Goal: Contribute content: Contribute content

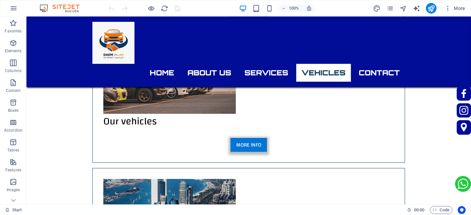
scroll to position [2000, 0]
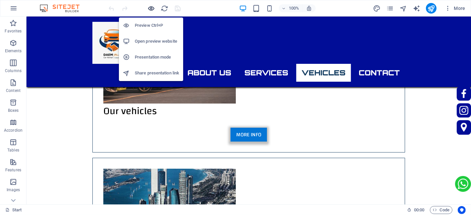
click at [151, 11] on icon "button" at bounding box center [152, 9] width 8 height 8
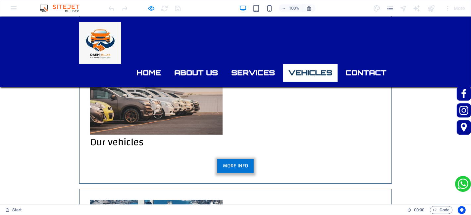
scroll to position [1977, 0]
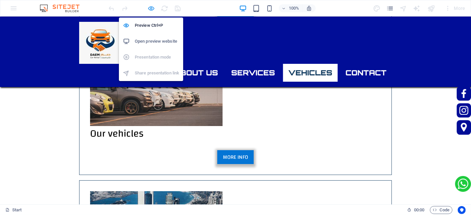
click at [152, 8] on icon "button" at bounding box center [152, 9] width 8 height 8
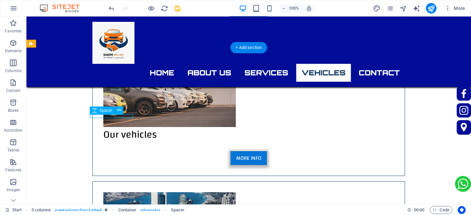
select select "px"
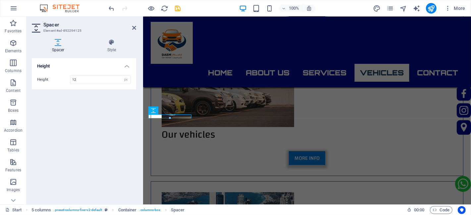
click at [108, 36] on div "Spacer Style Height Height 12 px rem vh vw 5 columns Element Layout How this el…" at bounding box center [83, 119] width 115 height 171
click at [111, 41] on icon at bounding box center [111, 42] width 49 height 7
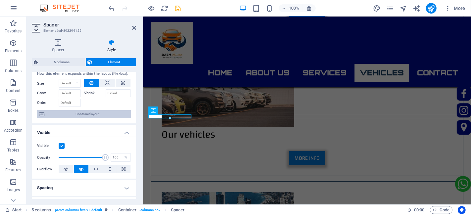
scroll to position [0, 0]
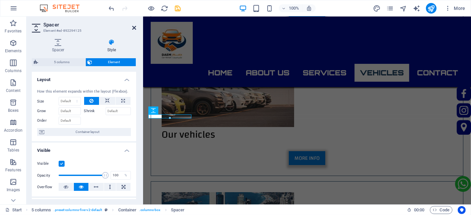
click at [132, 26] on icon at bounding box center [134, 27] width 4 height 5
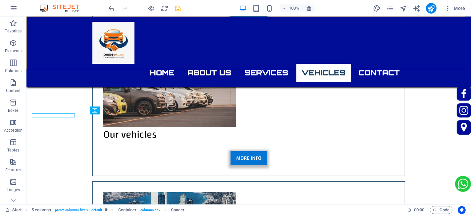
scroll to position [1977, 0]
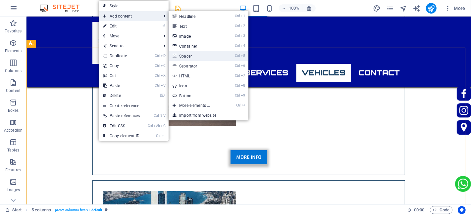
click at [188, 52] on link "Ctrl 5 Spacer" at bounding box center [196, 56] width 55 height 10
select select "px"
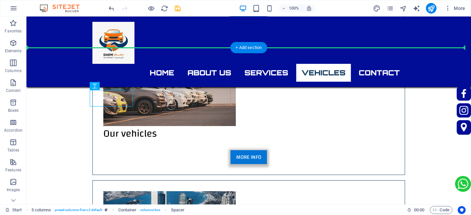
drag, startPoint x: 115, startPoint y: 99, endPoint x: 118, endPoint y: 86, distance: 13.3
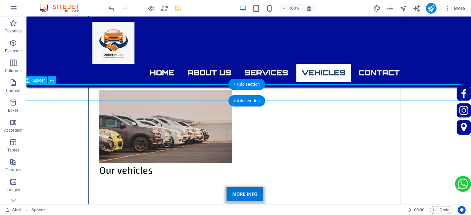
scroll to position [1941, 4]
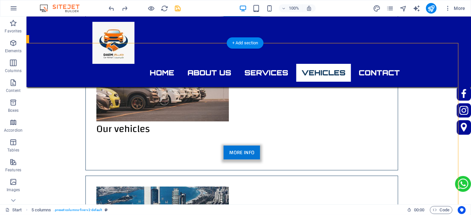
scroll to position [1983, 7]
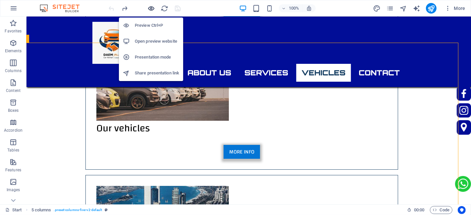
click at [150, 6] on icon "button" at bounding box center [152, 9] width 8 height 8
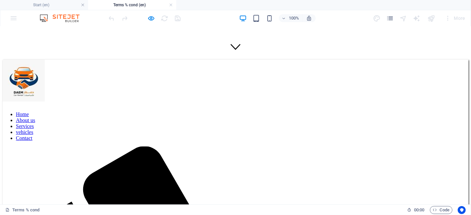
scroll to position [146, 0]
click at [173, 4] on h4 "Terms % cond (en)" at bounding box center [132, 4] width 88 height 7
click at [171, 5] on link at bounding box center [171, 5] width 4 height 6
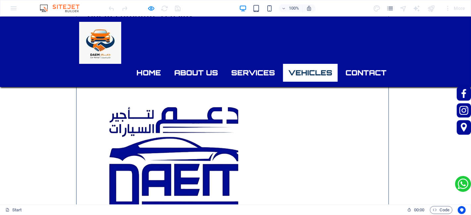
scroll to position [1716, 3]
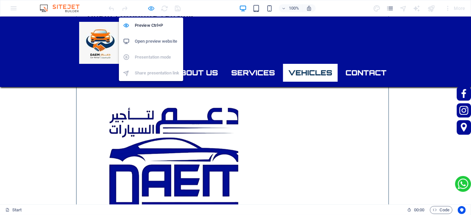
click at [152, 8] on icon "button" at bounding box center [152, 9] width 8 height 8
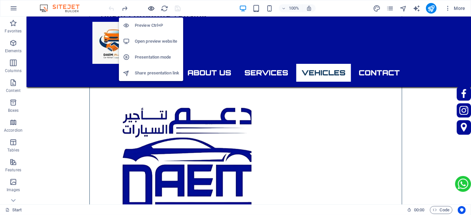
click at [152, 8] on icon "button" at bounding box center [152, 9] width 8 height 8
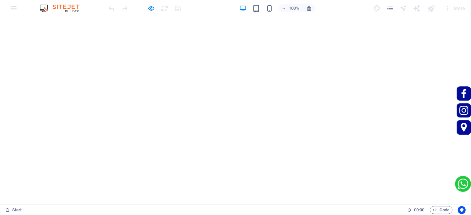
scroll to position [0, 0]
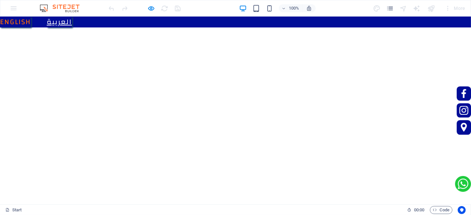
click at [72, 17] on link "العربية" at bounding box center [59, 22] width 25 height 11
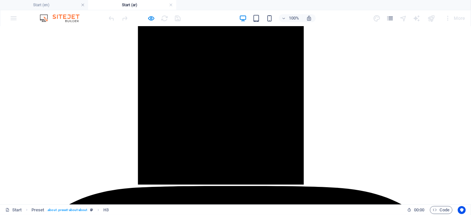
scroll to position [1630, 0]
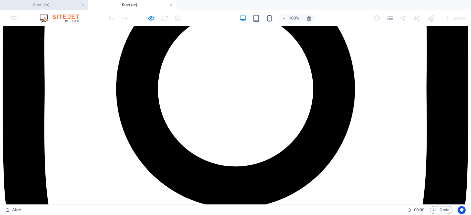
click at [50, 4] on h4 "Start (en)" at bounding box center [44, 4] width 88 height 7
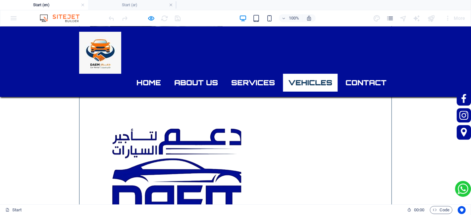
scroll to position [1729, 0]
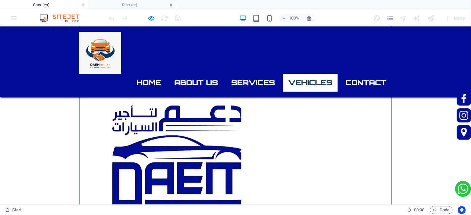
drag, startPoint x: 32, startPoint y: 114, endPoint x: 24, endPoint y: 130, distance: 18.8
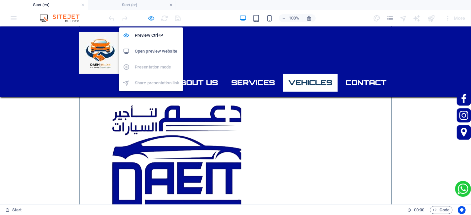
click at [153, 17] on icon "button" at bounding box center [152, 19] width 8 height 8
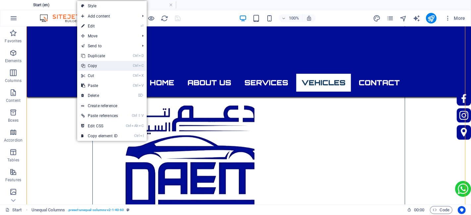
click at [98, 69] on link "Ctrl C Copy" at bounding box center [99, 66] width 45 height 10
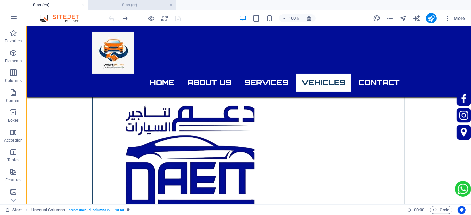
click at [127, 2] on h4 "Start (ar)" at bounding box center [132, 4] width 88 height 7
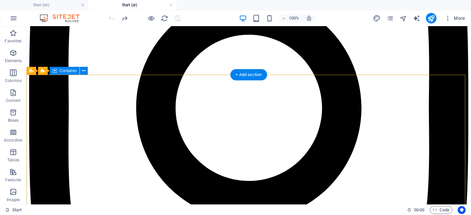
scroll to position [1518, 0]
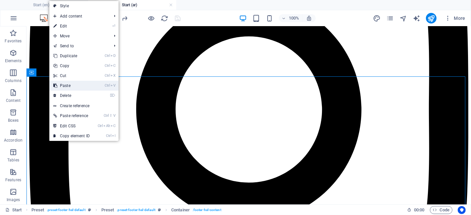
click at [74, 81] on link "Ctrl V Paste" at bounding box center [71, 86] width 44 height 10
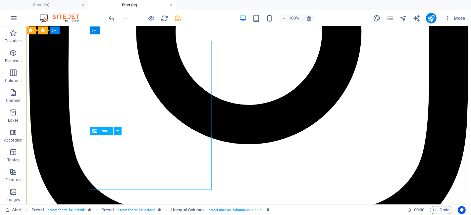
scroll to position [1596, 0]
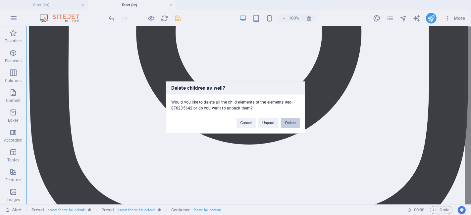
click at [289, 124] on button "Delete" at bounding box center [290, 123] width 19 height 10
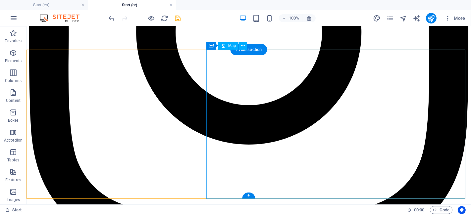
scroll to position [1545, 0]
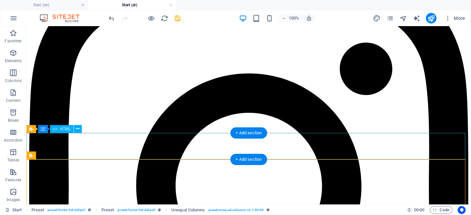
scroll to position [1447, 0]
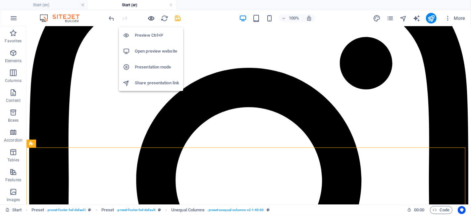
click at [151, 15] on icon "button" at bounding box center [152, 19] width 8 height 8
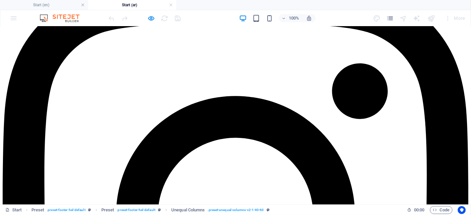
scroll to position [1498, 0]
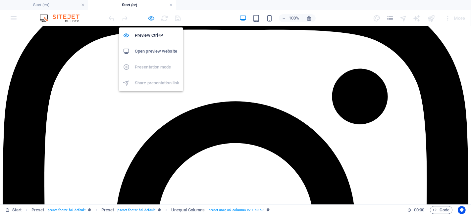
click at [151, 19] on icon "button" at bounding box center [152, 19] width 8 height 8
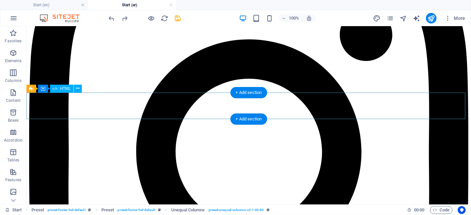
scroll to position [1476, 0]
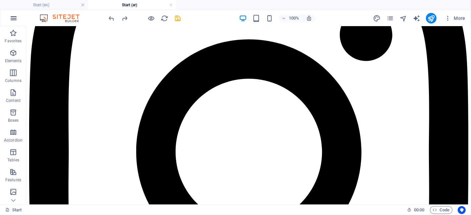
click at [10, 23] on button "button" at bounding box center [14, 18] width 16 height 16
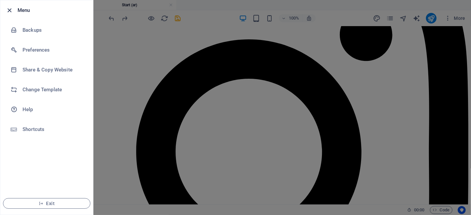
click at [6, 11] on icon "button" at bounding box center [10, 11] width 8 height 8
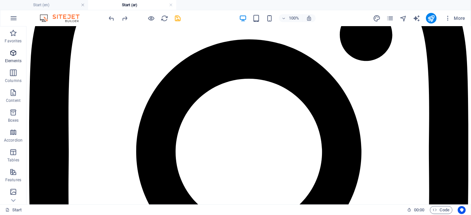
click at [20, 53] on span "Elements" at bounding box center [13, 57] width 26 height 16
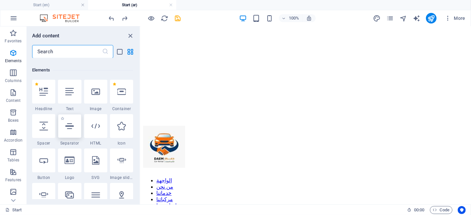
scroll to position [71, 0]
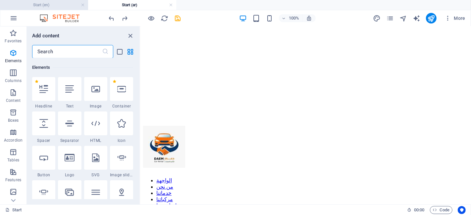
click at [42, 3] on h4 "Start (en)" at bounding box center [44, 4] width 88 height 7
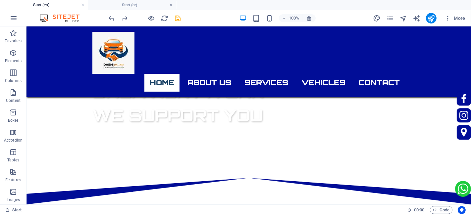
scroll to position [1729, 0]
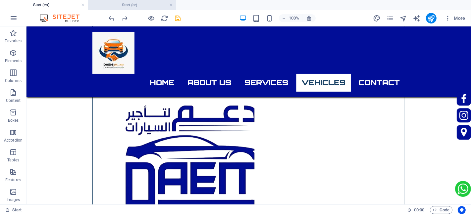
click at [128, 4] on h4 "Start (ar)" at bounding box center [132, 4] width 88 height 7
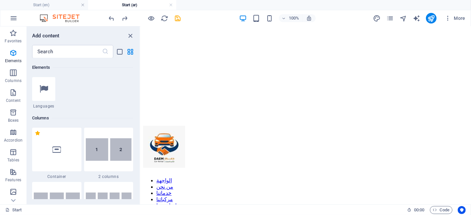
scroll to position [277, 0]
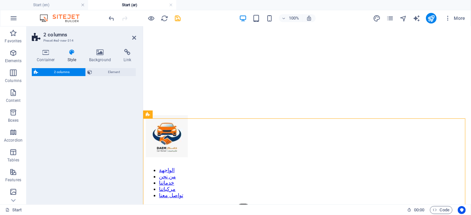
select select "rem"
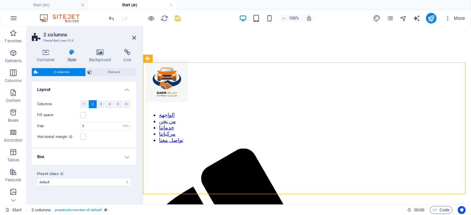
scroll to position [1532, 0]
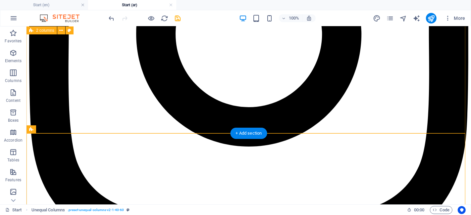
scroll to position [1593, 0]
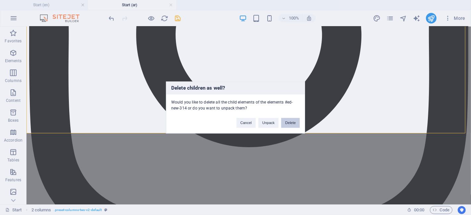
click at [286, 123] on button "Delete" at bounding box center [290, 123] width 19 height 10
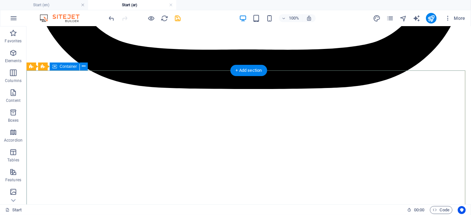
scroll to position [1759, 0]
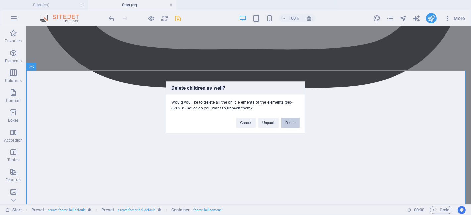
click at [292, 126] on button "Delete" at bounding box center [290, 123] width 19 height 10
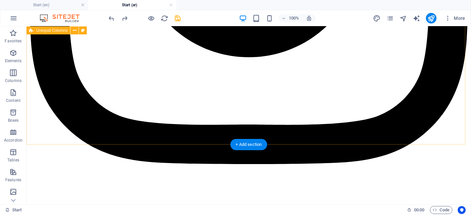
scroll to position [1682, 0]
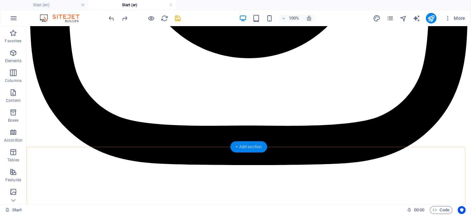
click at [238, 146] on div "+ Add section" at bounding box center [248, 146] width 37 height 11
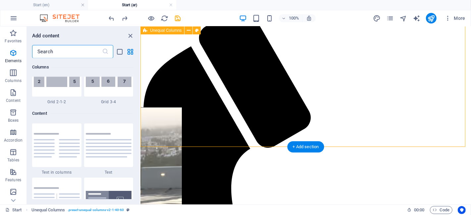
scroll to position [1159, 0]
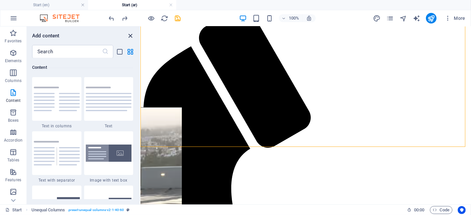
click at [127, 32] on icon "close panel" at bounding box center [131, 36] width 8 height 8
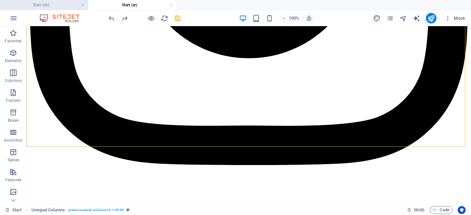
click at [48, 9] on li "Start (en)" at bounding box center [44, 5] width 88 height 10
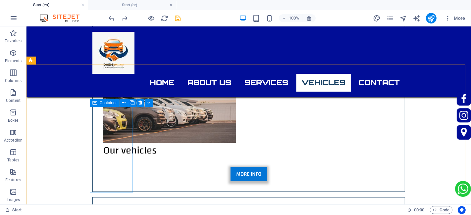
scroll to position [1969, 0]
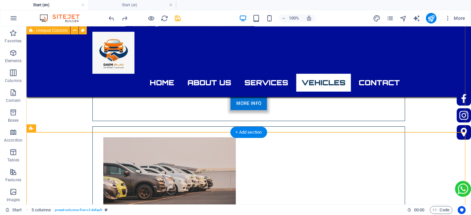
scroll to position [1901, 0]
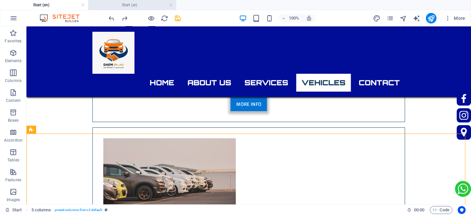
click at [123, 2] on h4 "Start (ar)" at bounding box center [132, 4] width 88 height 7
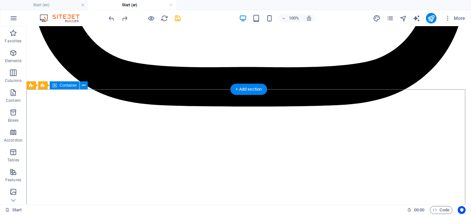
scroll to position [1742, 0]
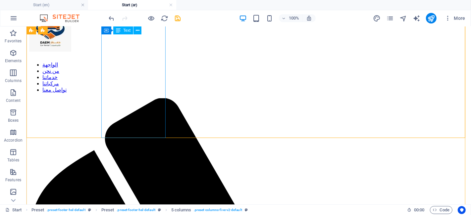
scroll to position [2040, 0]
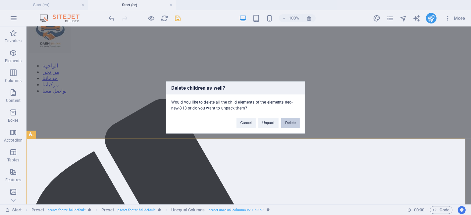
click at [297, 124] on button "Delete" at bounding box center [290, 123] width 19 height 10
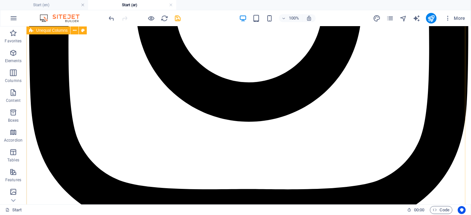
scroll to position [1697, 0]
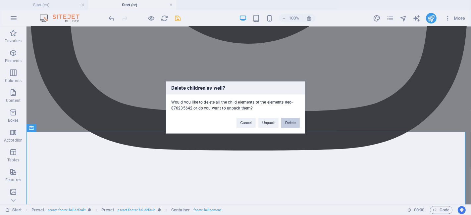
click at [292, 120] on button "Delete" at bounding box center [290, 123] width 19 height 10
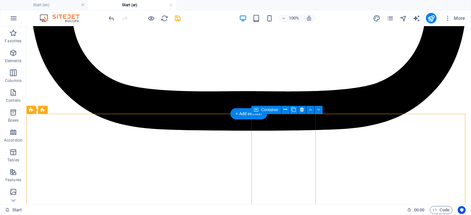
scroll to position [1745, 0]
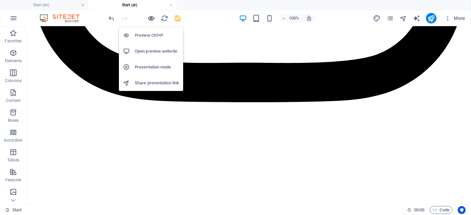
click at [151, 15] on icon "button" at bounding box center [152, 19] width 8 height 8
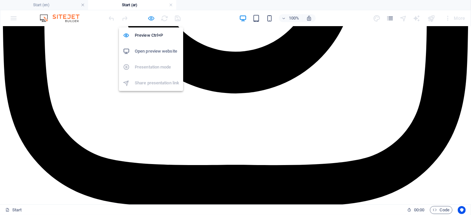
click at [151, 15] on icon "button" at bounding box center [152, 19] width 8 height 8
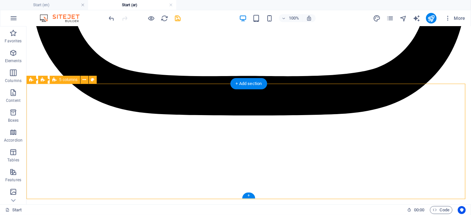
scroll to position [1745, 0]
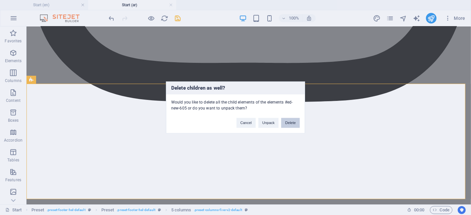
click at [294, 126] on button "Delete" at bounding box center [290, 123] width 19 height 10
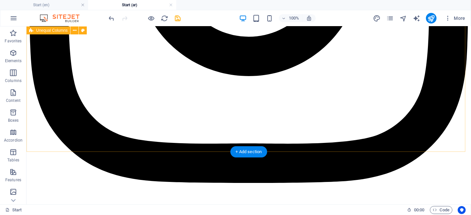
scroll to position [1677, 0]
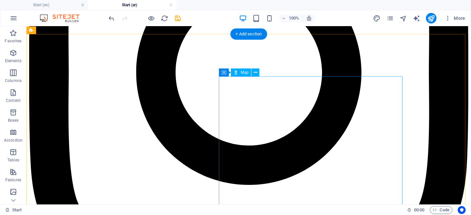
scroll to position [1565, 0]
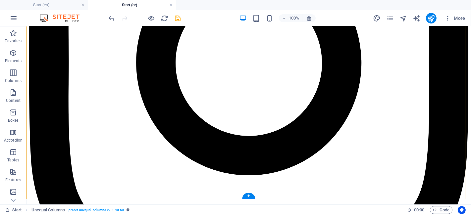
scroll to position [1630, 0]
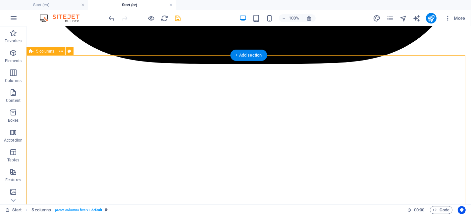
scroll to position [1803, 0]
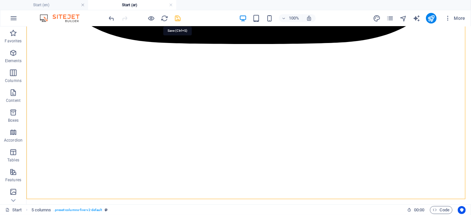
click at [179, 19] on icon "save" at bounding box center [178, 19] width 8 height 8
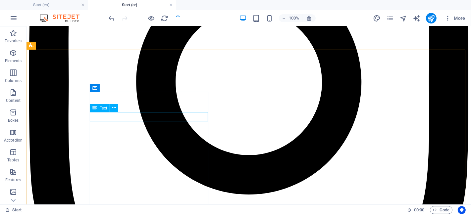
scroll to position [1545, 0]
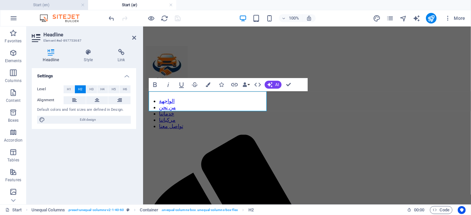
click at [51, 9] on li "Start (en)" at bounding box center [44, 5] width 88 height 10
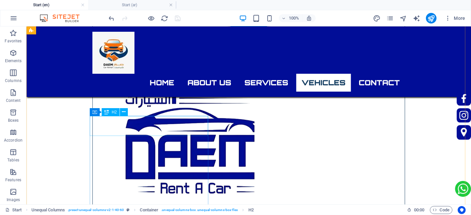
scroll to position [1728, 0]
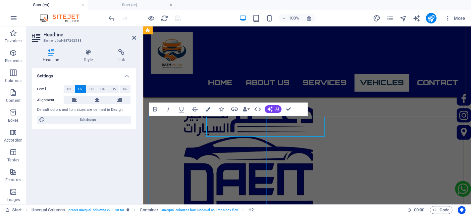
scroll to position [1727, 0]
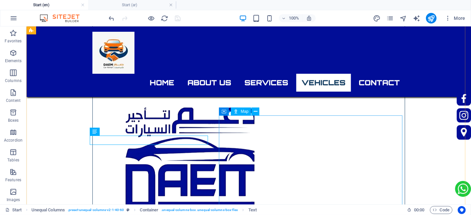
scroll to position [1728, 0]
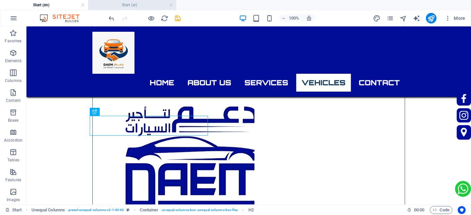
click at [148, 2] on h4 "Start (ar)" at bounding box center [132, 4] width 88 height 7
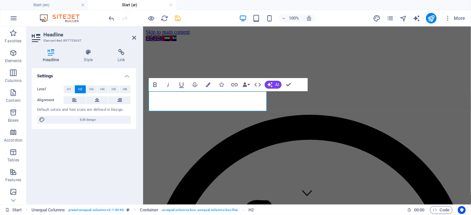
scroll to position [1545, 0]
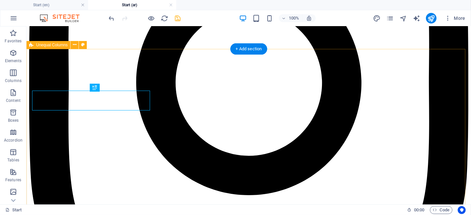
scroll to position [1546, 0]
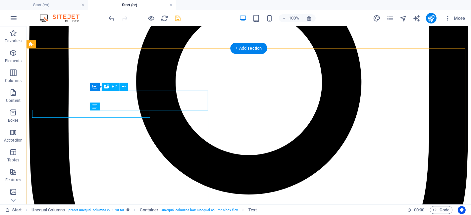
scroll to position [1547, 0]
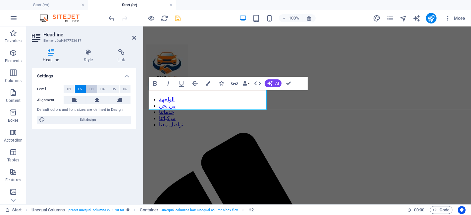
click at [91, 89] on span "H3" at bounding box center [91, 89] width 4 height 8
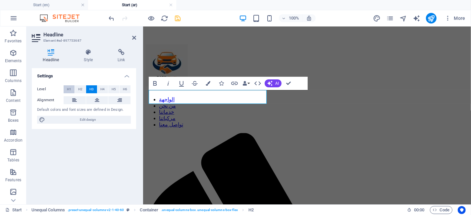
click at [70, 91] on span "H1" at bounding box center [69, 89] width 4 height 8
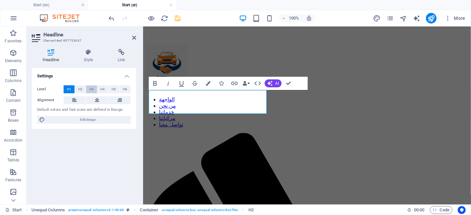
click at [95, 88] on button "H3" at bounding box center [91, 89] width 11 height 8
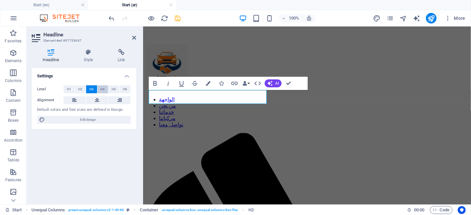
click at [105, 87] on span "H4" at bounding box center [102, 89] width 4 height 8
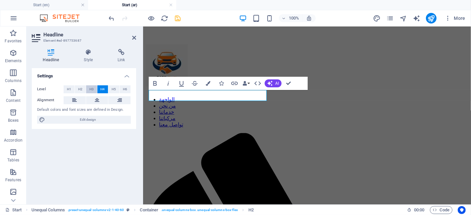
click at [88, 88] on button "H3" at bounding box center [91, 89] width 11 height 8
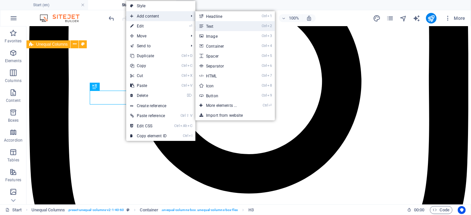
click at [213, 27] on link "Ctrl 2 Text" at bounding box center [222, 26] width 55 height 10
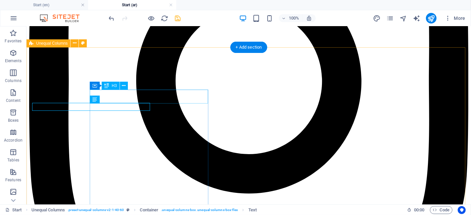
scroll to position [1548, 0]
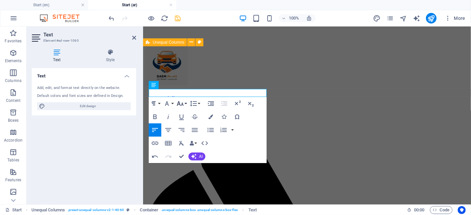
click at [181, 102] on icon "button" at bounding box center [180, 104] width 8 height 8
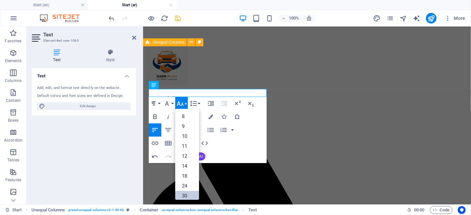
click at [185, 191] on link "30" at bounding box center [187, 196] width 24 height 10
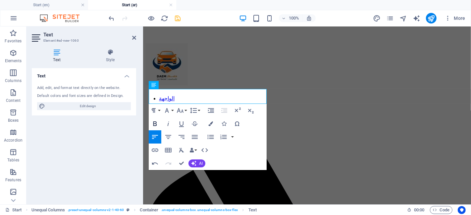
click at [159, 122] on icon "button" at bounding box center [155, 124] width 8 height 8
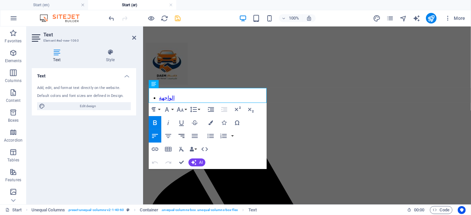
click at [181, 138] on icon "button" at bounding box center [181, 136] width 8 height 8
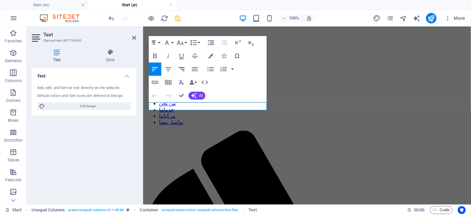
click at [181, 66] on icon "button" at bounding box center [181, 69] width 8 height 8
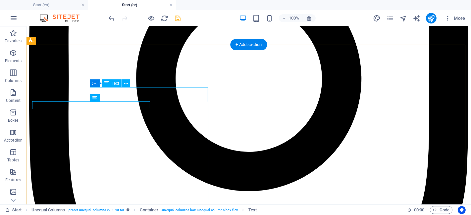
scroll to position [1550, 0]
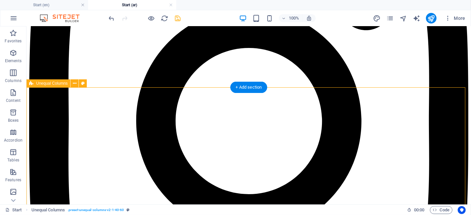
scroll to position [1506, 0]
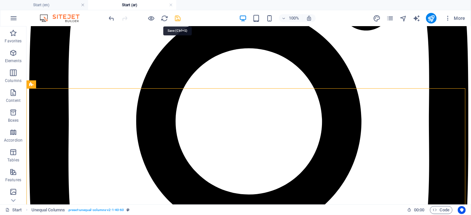
click at [180, 16] on icon "save" at bounding box center [178, 19] width 8 height 8
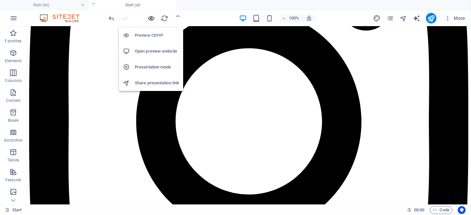
click at [155, 19] on icon "button" at bounding box center [152, 19] width 8 height 8
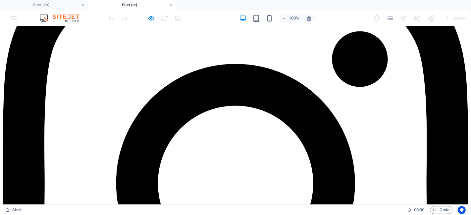
scroll to position [1536, 0]
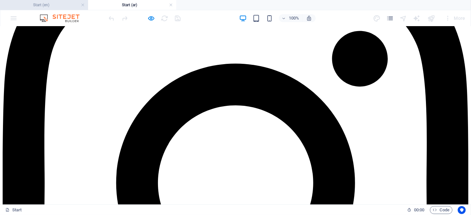
click at [51, 9] on li "Start (en)" at bounding box center [44, 5] width 88 height 10
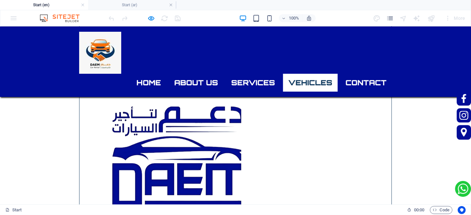
scroll to position [0, 0]
click at [107, 1] on h4 "Start (ar)" at bounding box center [132, 4] width 88 height 7
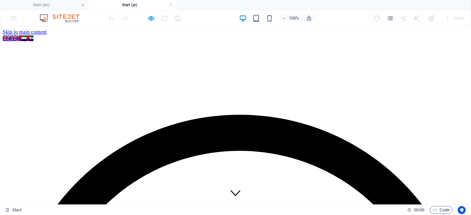
scroll to position [1536, 0]
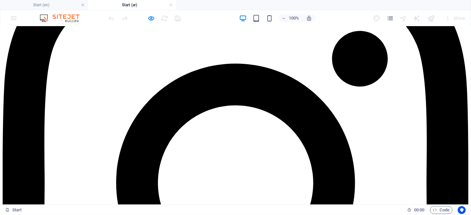
click at [155, 18] on div at bounding box center [145, 18] width 74 height 11
click at [146, 14] on div at bounding box center [145, 18] width 74 height 11
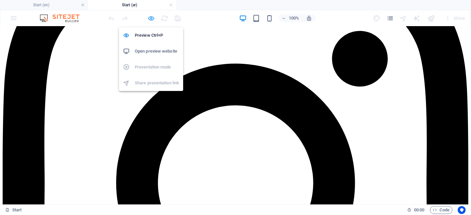
click at [149, 17] on icon "button" at bounding box center [152, 19] width 8 height 8
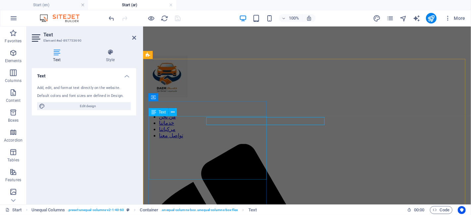
scroll to position [1535, 0]
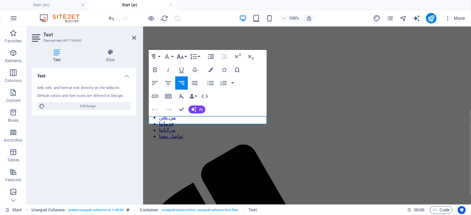
click at [175, 54] on button "Font Size" at bounding box center [181, 56] width 13 height 13
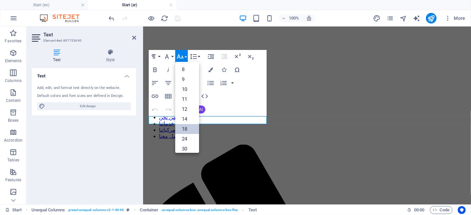
click at [183, 132] on link "18" at bounding box center [187, 129] width 24 height 10
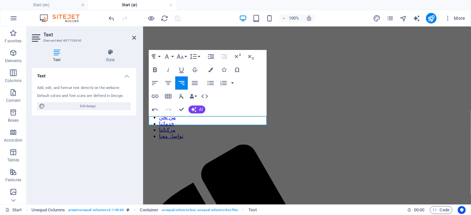
click at [158, 69] on icon "button" at bounding box center [155, 70] width 8 height 8
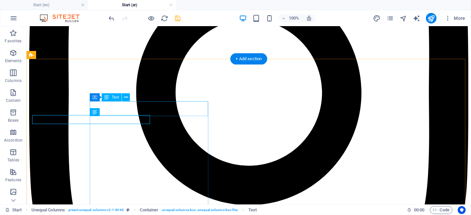
scroll to position [1536, 0]
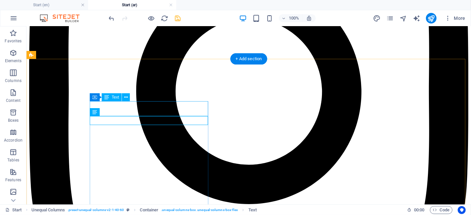
drag, startPoint x: 208, startPoint y: 133, endPoint x: 181, endPoint y: 107, distance: 37.5
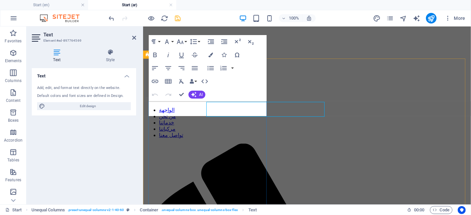
scroll to position [1536, 0]
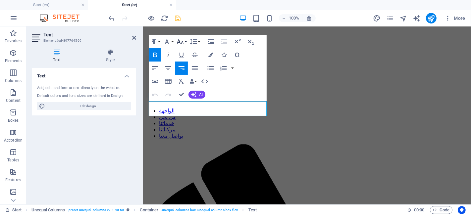
click at [178, 36] on button "Font Size" at bounding box center [181, 41] width 13 height 13
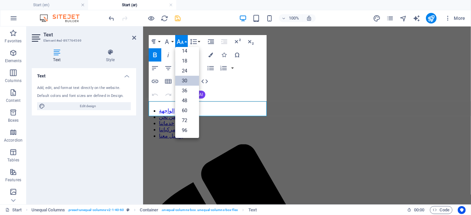
scroll to position [53, 0]
click at [185, 100] on link "48" at bounding box center [187, 101] width 24 height 10
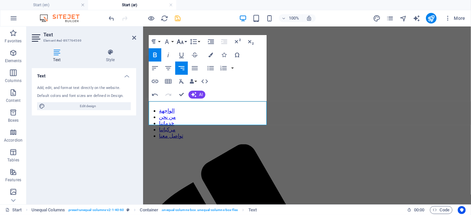
click at [184, 41] on button "Font Size" at bounding box center [181, 41] width 13 height 13
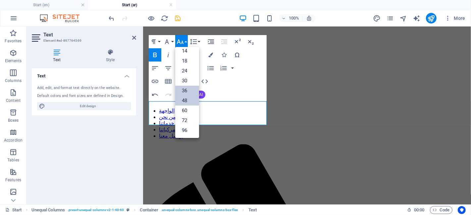
click at [182, 88] on link "36" at bounding box center [187, 91] width 24 height 10
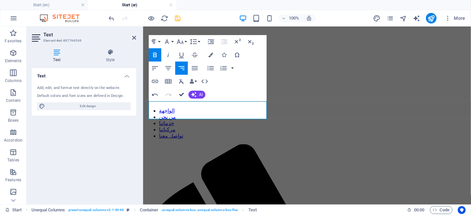
scroll to position [1536, 0]
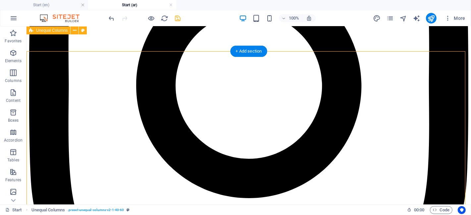
scroll to position [1544, 0]
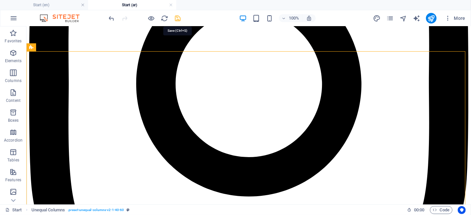
click at [180, 17] on icon "save" at bounding box center [178, 19] width 8 height 8
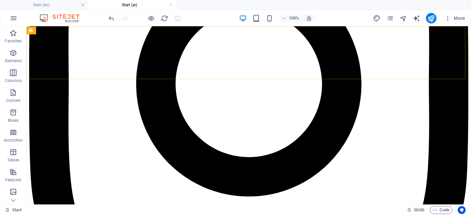
drag, startPoint x: 170, startPoint y: 40, endPoint x: 113, endPoint y: 35, distance: 57.5
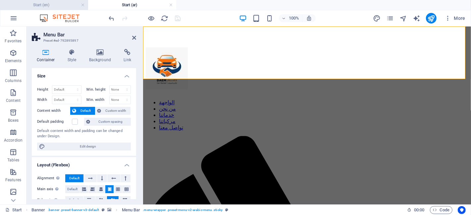
click at [67, 4] on h4 "Start (en)" at bounding box center [44, 4] width 88 height 7
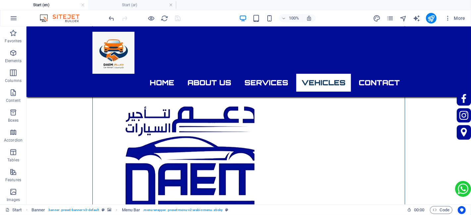
scroll to position [0, 0]
click at [59, 64] on div "Home About us Services vehicles Contact" at bounding box center [248, 61] width 444 height 71
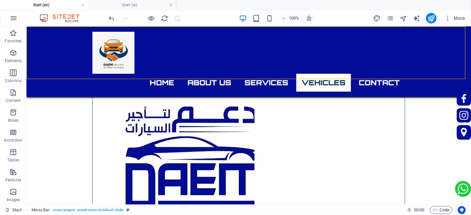
click at [59, 64] on div "Home About us Services vehicles Contact" at bounding box center [248, 61] width 444 height 71
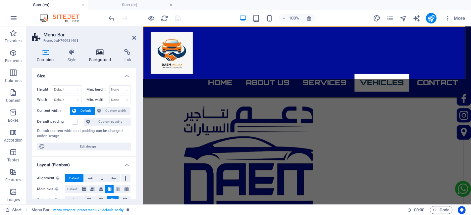
scroll to position [1727, 0]
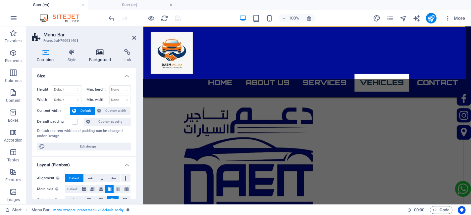
click at [94, 59] on h4 "Background" at bounding box center [101, 56] width 35 height 14
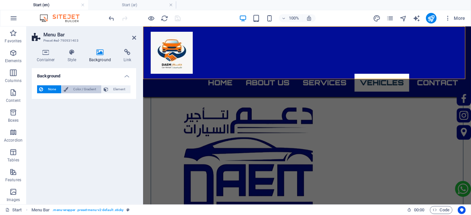
click at [81, 91] on span "Color / Gradient" at bounding box center [84, 89] width 29 height 8
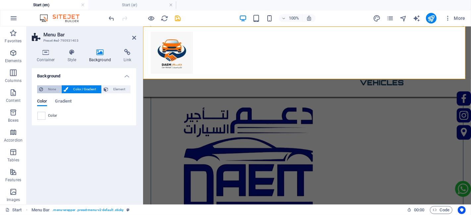
click at [52, 88] on span "None" at bounding box center [52, 89] width 14 height 8
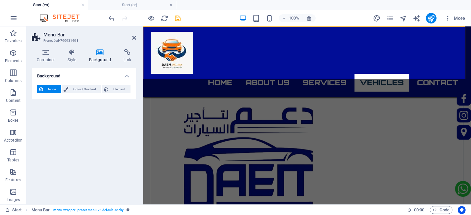
click at [45, 63] on div "Container Style Background Link Size Height Default px rem % vh vw Min. height …" at bounding box center [84, 124] width 104 height 150
click at [49, 58] on h4 "Container" at bounding box center [47, 56] width 31 height 14
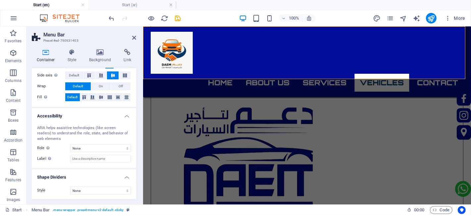
scroll to position [0, 0]
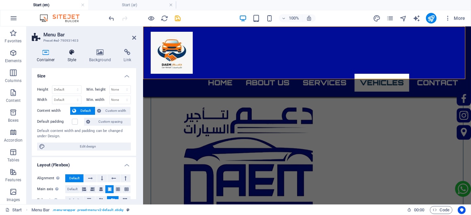
click at [78, 50] on icon at bounding box center [72, 52] width 19 height 7
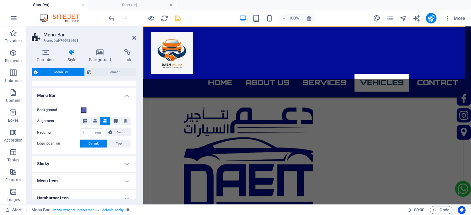
scroll to position [107, 0]
click at [82, 109] on span at bounding box center [83, 110] width 5 height 5
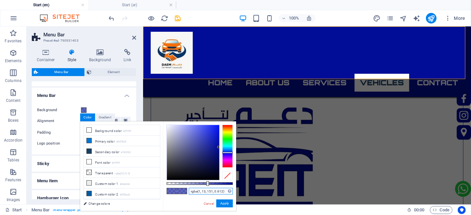
click at [207, 190] on input "rgba(1, 13, 151, 0.612)" at bounding box center [211, 191] width 44 height 7
click at [210, 206] on link "Cancel" at bounding box center [209, 203] width 12 height 5
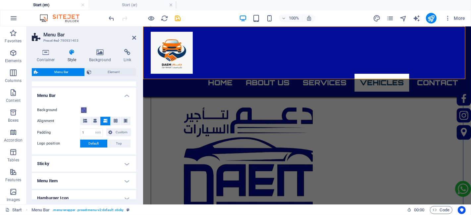
click at [87, 156] on h4 "Sticky" at bounding box center [84, 164] width 104 height 16
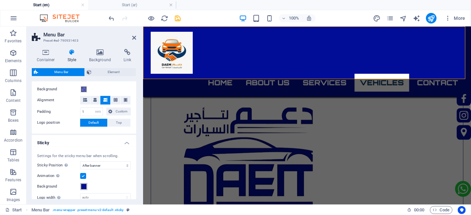
click at [83, 188] on span at bounding box center [83, 186] width 5 height 5
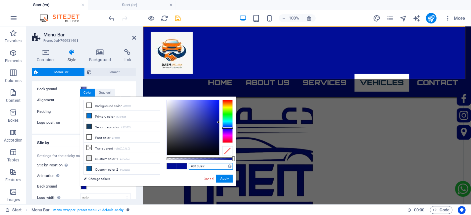
click at [201, 168] on input "#010d97" at bounding box center [211, 166] width 44 height 7
click at [130, 1] on h4 "Start (ar)" at bounding box center [132, 4] width 88 height 7
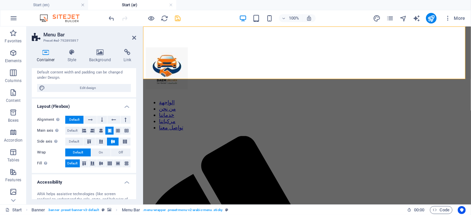
scroll to position [64, 0]
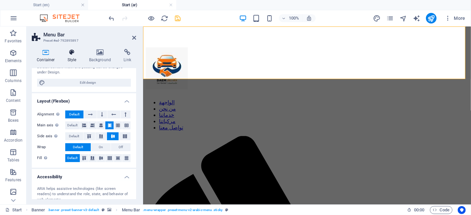
click at [69, 50] on icon at bounding box center [72, 52] width 19 height 7
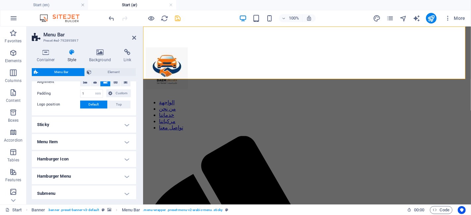
scroll to position [145, 0]
click at [104, 138] on h4 "Menu Item" at bounding box center [84, 143] width 104 height 16
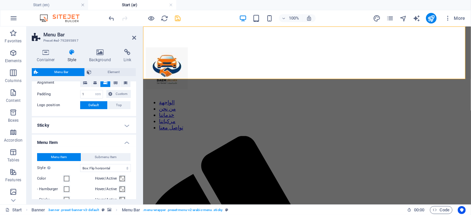
click at [112, 122] on h4 "Sticky" at bounding box center [84, 126] width 104 height 16
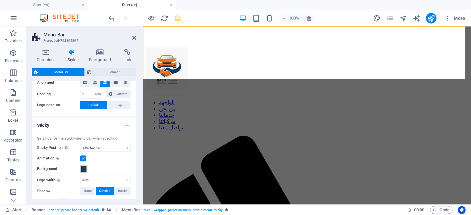
click at [86, 169] on span at bounding box center [83, 169] width 5 height 5
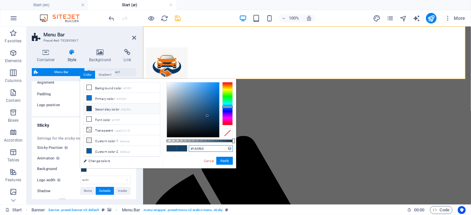
click at [189, 149] on input "#163f63" at bounding box center [211, 148] width 44 height 7
paste input "010d97"
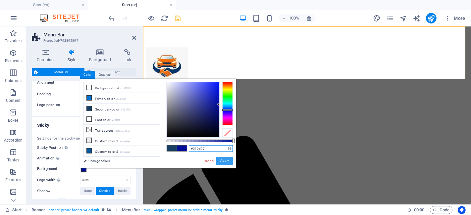
type input "#010d97"
click at [230, 158] on button "Apply" at bounding box center [224, 161] width 17 height 8
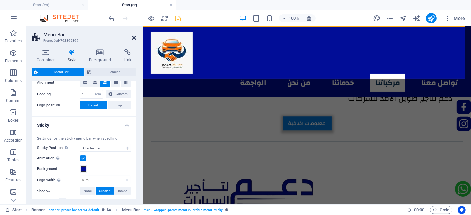
click at [134, 37] on icon at bounding box center [134, 37] width 4 height 5
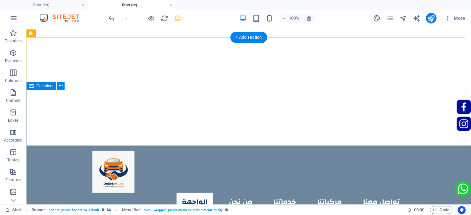
scroll to position [0, 0]
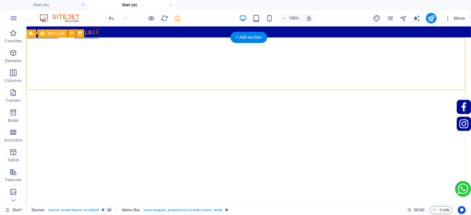
select select "rem"
select select "sticky_banner"
select select "px"
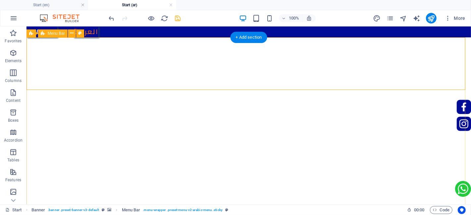
select select "px"
select select "hover_box_horizontal"
select select "px"
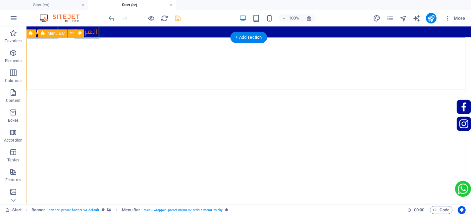
select select "rem"
select select "px"
select select "900"
select select "px"
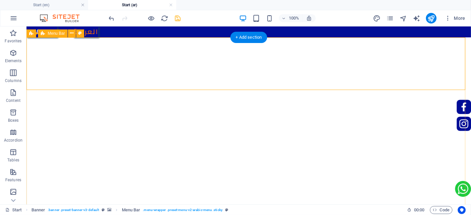
select select "preset-menu-v2-arabic-menu"
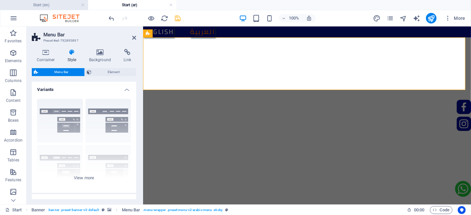
click at [56, 8] on h4 "Start (en)" at bounding box center [44, 4] width 88 height 7
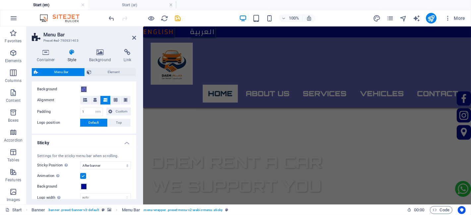
scroll to position [1727, 0]
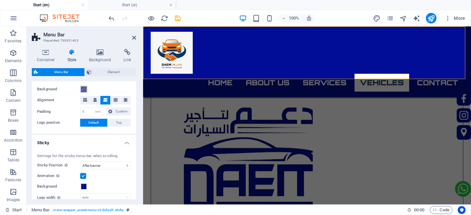
click at [84, 92] on button "Background" at bounding box center [83, 89] width 7 height 7
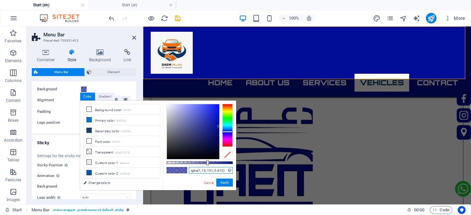
click at [198, 171] on input "rgba(1, 13, 151, 0.612)" at bounding box center [211, 170] width 44 height 7
click at [128, 6] on h4 "Start (ar)" at bounding box center [132, 4] width 88 height 7
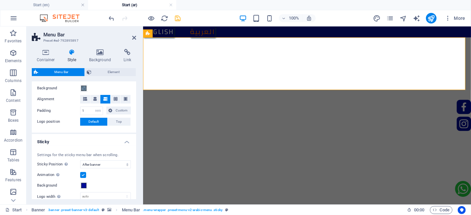
scroll to position [130, 0]
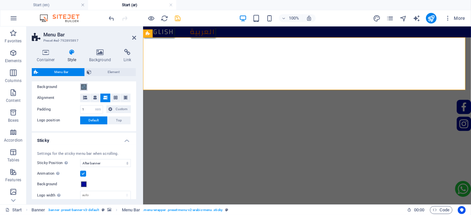
click at [83, 89] on button "Background" at bounding box center [83, 86] width 7 height 7
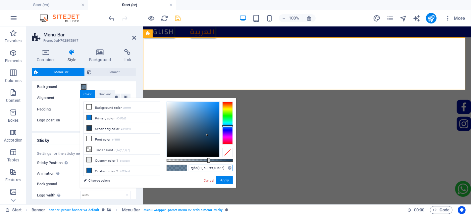
click at [202, 168] on input "rgba(22, 63, 99, 0.627)" at bounding box center [211, 168] width 44 height 7
paste input "1, 13, 151, 0.612"
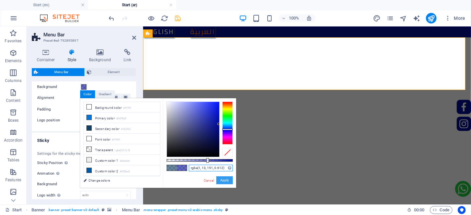
type input "rgba(1, 13, 151, 0.612)"
click at [228, 177] on button "Apply" at bounding box center [224, 180] width 17 height 8
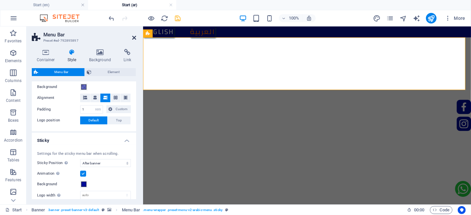
click at [133, 35] on icon at bounding box center [134, 37] width 4 height 5
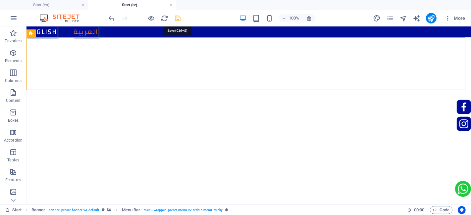
click at [174, 17] on icon "save" at bounding box center [178, 19] width 8 height 8
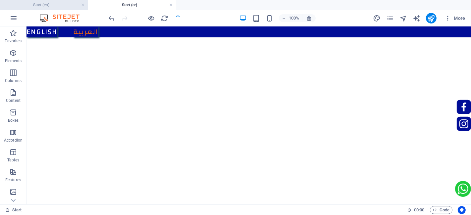
click at [72, 1] on h4 "Start (en)" at bounding box center [44, 4] width 88 height 7
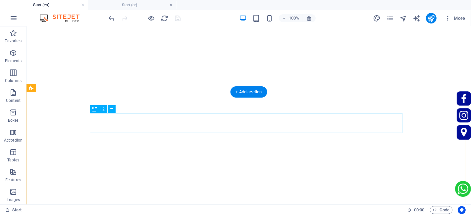
scroll to position [0, 0]
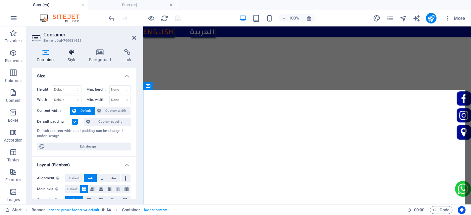
click at [70, 62] on h4 "Style" at bounding box center [74, 56] width 22 height 14
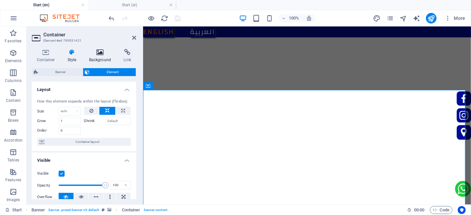
click at [98, 52] on icon at bounding box center [100, 52] width 32 height 7
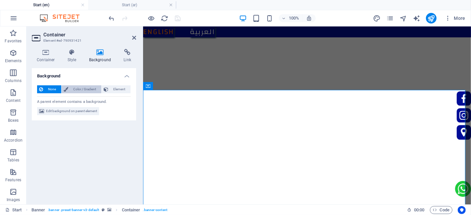
click at [85, 89] on span "Color / Gradient" at bounding box center [84, 89] width 29 height 8
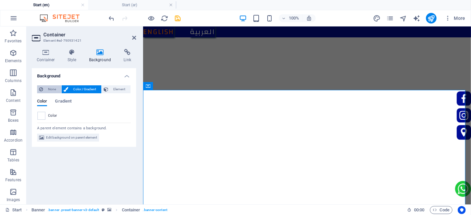
click at [54, 85] on span "None" at bounding box center [52, 89] width 14 height 8
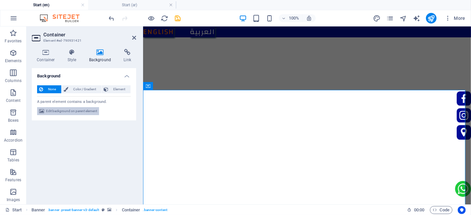
drag, startPoint x: 64, startPoint y: 106, endPoint x: 67, endPoint y: 109, distance: 4.0
click at [67, 109] on div "None Color / Gradient Element Stretch background to full-width Color overlay Pl…" at bounding box center [84, 100] width 104 height 41
click at [67, 109] on span "Edit background on parent element" at bounding box center [71, 111] width 51 height 8
select select "fade"
select select "ms"
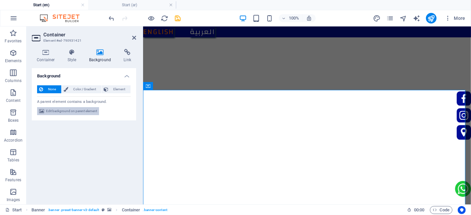
select select "s"
select select "progressive"
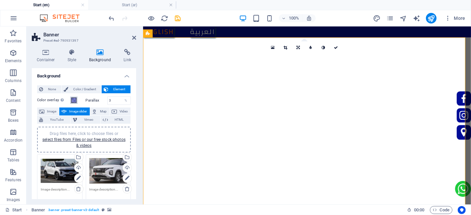
click at [76, 101] on span at bounding box center [73, 100] width 5 height 5
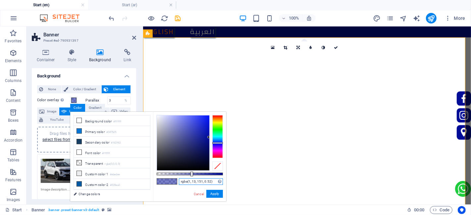
click at [188, 179] on input "rgba(1, 13, 151, 0.52)" at bounding box center [201, 181] width 44 height 7
click at [127, 10] on li "Start (ar)" at bounding box center [132, 5] width 88 height 10
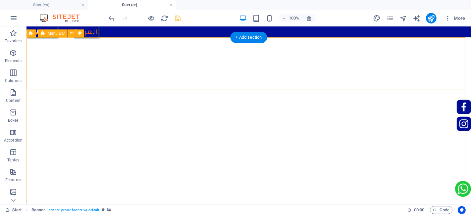
select select "rem"
select select "sticky_banner"
select select "px"
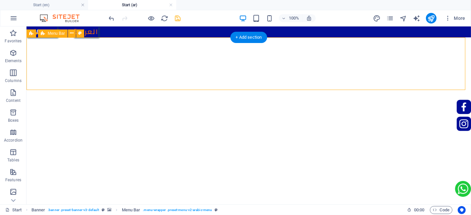
select select "px"
select select "hover_box_horizontal"
select select "px"
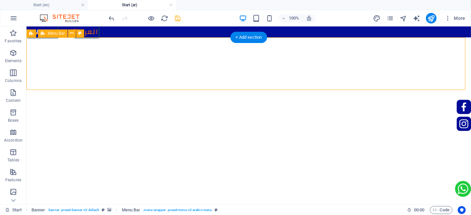
select select "rem"
select select "px"
select select "900"
select select "px"
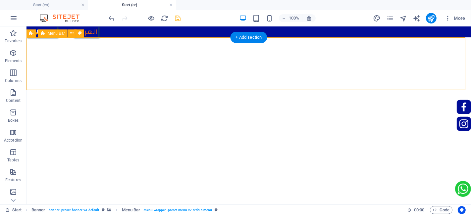
select select "preset-menu-v2-arabic-menu"
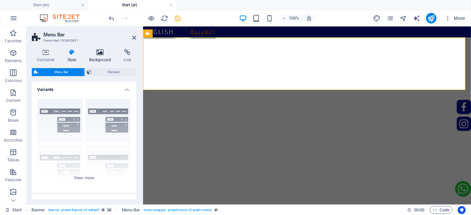
click at [97, 56] on h4 "Background" at bounding box center [101, 56] width 35 height 14
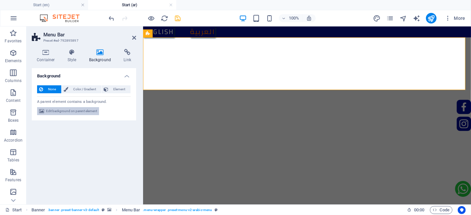
click at [78, 113] on span "Edit background on parent element" at bounding box center [71, 111] width 51 height 8
select select "fade"
select select "ms"
select select "s"
select select "progressive"
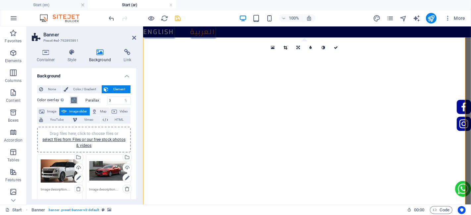
click at [76, 99] on button "Color overlay Places an overlay over the background to colorize it" at bounding box center [73, 100] width 7 height 7
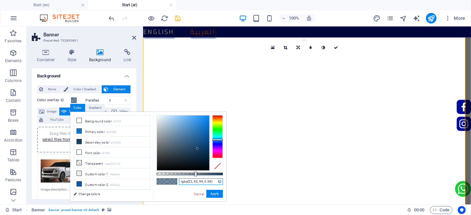
click at [189, 183] on input "rgba(22, 63, 99, 0.58)" at bounding box center [201, 181] width 44 height 7
paste input "1, 13, 151, 0.52"
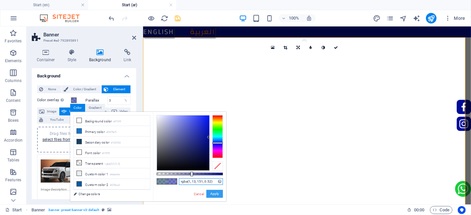
type input "rgba(1, 13, 151, 0.52)"
click at [211, 192] on button "Apply" at bounding box center [214, 194] width 17 height 8
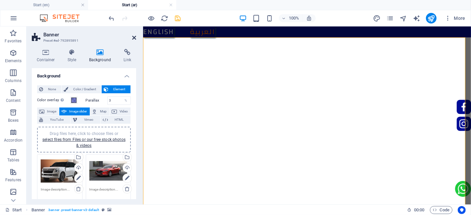
click at [132, 35] on icon at bounding box center [134, 37] width 4 height 5
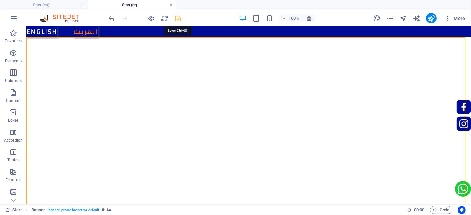
click at [177, 18] on icon "save" at bounding box center [178, 19] width 8 height 8
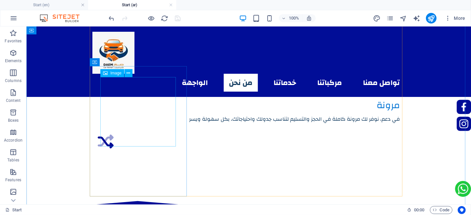
scroll to position [610, 0]
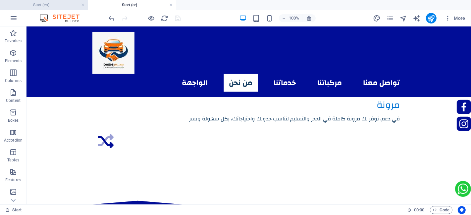
click at [55, 1] on h4 "Start (en)" at bounding box center [44, 4] width 88 height 7
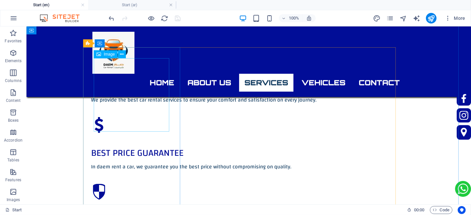
scroll to position [524, 7]
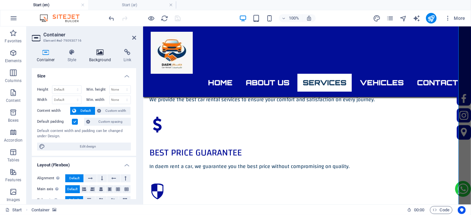
click at [97, 50] on icon at bounding box center [100, 52] width 32 height 7
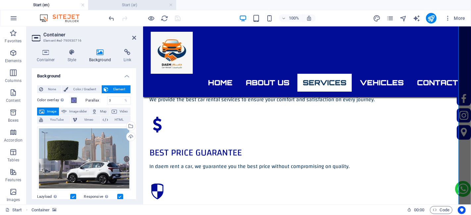
click at [124, 3] on h4 "Start (ar)" at bounding box center [132, 4] width 88 height 7
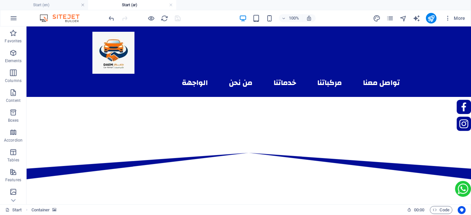
scroll to position [610, 0]
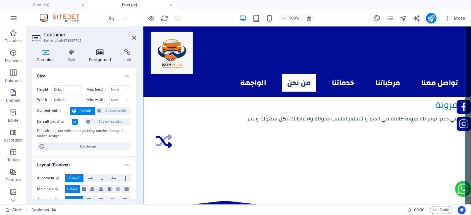
click at [106, 53] on icon at bounding box center [100, 52] width 32 height 7
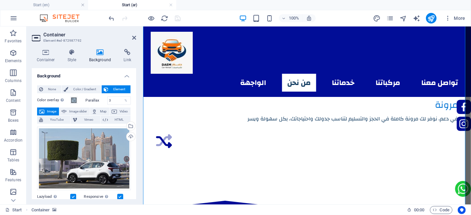
click at [67, 99] on label "Color overlay Places an overlay over the background to colorize it" at bounding box center [53, 100] width 33 height 8
click at [70, 99] on button "Color overlay Places an overlay over the background to colorize it" at bounding box center [73, 100] width 7 height 7
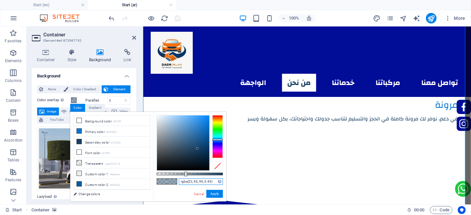
click at [200, 178] on input "rgba(22, 63, 99, 0.43)" at bounding box center [201, 181] width 44 height 7
paste input "1, 13, 151, 0.52"
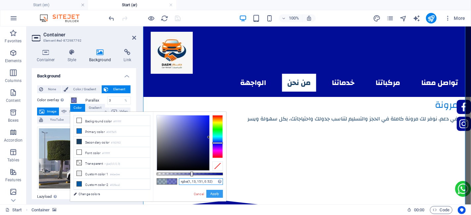
type input "rgba(1, 13, 151, 0.52)"
click at [213, 191] on button "Apply" at bounding box center [214, 194] width 17 height 8
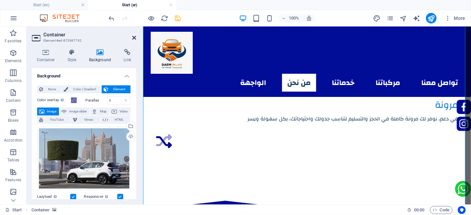
click at [133, 35] on icon at bounding box center [134, 37] width 4 height 5
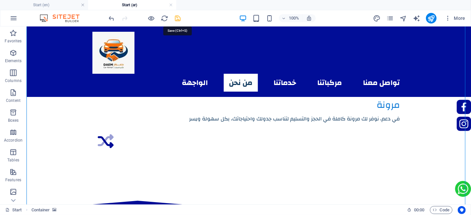
click at [179, 16] on icon "save" at bounding box center [178, 19] width 8 height 8
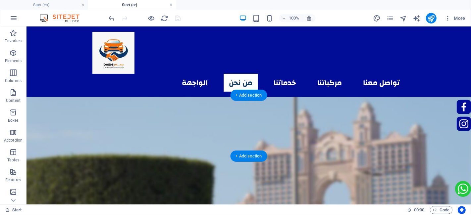
scroll to position [753, 0]
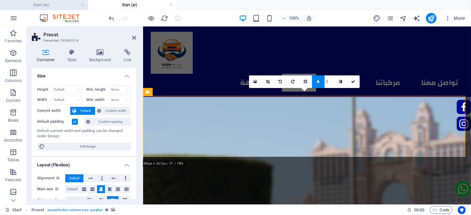
drag, startPoint x: 53, startPoint y: 7, endPoint x: 72, endPoint y: 9, distance: 18.7
click at [53, 7] on h4 "Start (en)" at bounding box center [44, 4] width 88 height 7
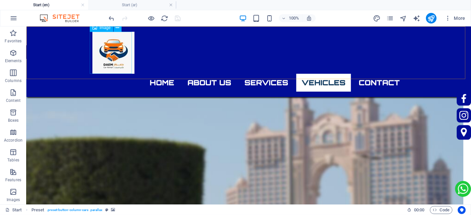
scroll to position [843, 8]
click at [128, 3] on h4 "Start (ar)" at bounding box center [132, 4] width 88 height 7
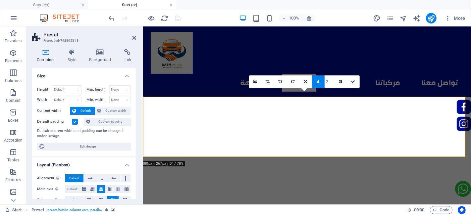
scroll to position [753, 0]
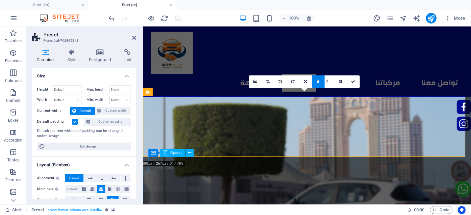
select select "px"
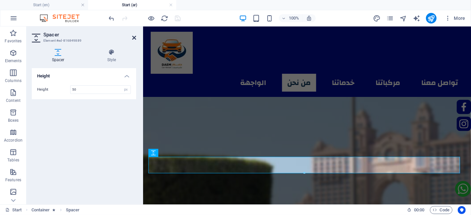
click at [133, 36] on icon at bounding box center [134, 37] width 4 height 5
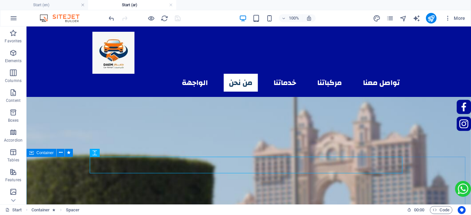
click at [36, 153] on span "Container" at bounding box center [44, 153] width 17 height 4
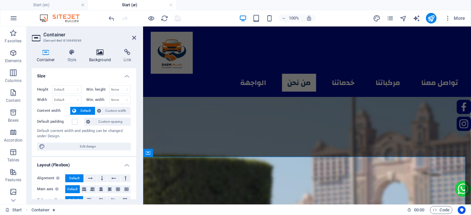
click at [91, 57] on h4 "Background" at bounding box center [101, 56] width 35 height 14
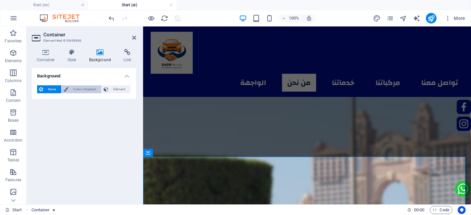
click at [93, 87] on span "Color / Gradient" at bounding box center [84, 89] width 29 height 8
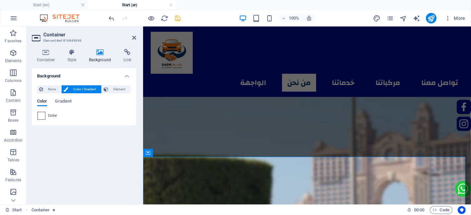
click at [43, 119] on span at bounding box center [41, 115] width 7 height 7
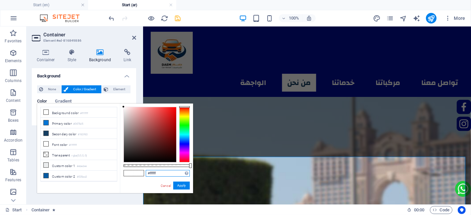
click at [152, 174] on input "#ffffff" at bounding box center [168, 173] width 44 height 7
paste input "rgba(1, 13, 151, 0.52)"
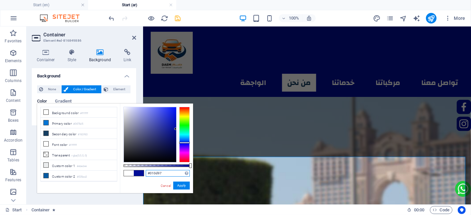
drag, startPoint x: 185, startPoint y: 164, endPoint x: 203, endPoint y: 167, distance: 17.8
click at [203, 167] on body "daem rent a car Start (en) Start (ar) Favorites Elements Columns Content Boxes …" at bounding box center [235, 107] width 471 height 215
type input "#010d97"
click at [186, 183] on button "Apply" at bounding box center [181, 186] width 17 height 8
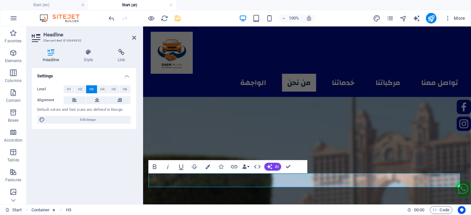
click at [45, 10] on div "100% More" at bounding box center [235, 18] width 470 height 16
click at [46, 8] on h4 "Start (en)" at bounding box center [44, 4] width 88 height 7
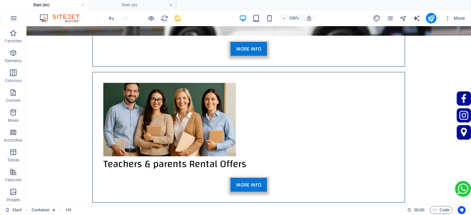
scroll to position [0, 0]
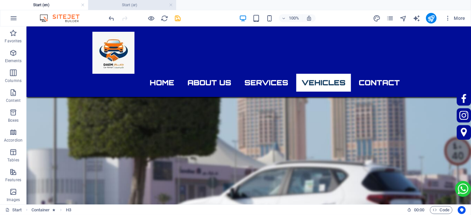
click at [99, 3] on h4 "Start (ar)" at bounding box center [132, 4] width 88 height 7
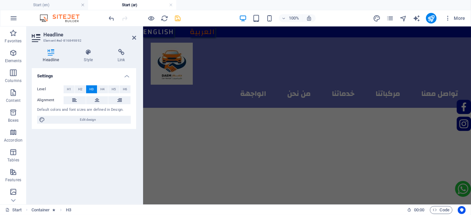
scroll to position [753, 0]
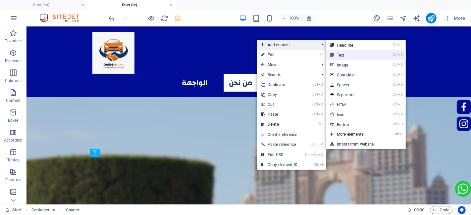
click at [333, 54] on icon at bounding box center [331, 55] width 3 height 10
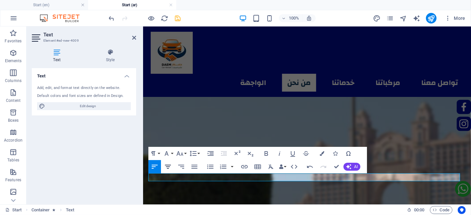
click at [167, 163] on icon "button" at bounding box center [168, 167] width 8 height 8
click at [183, 150] on icon "button" at bounding box center [180, 154] width 8 height 8
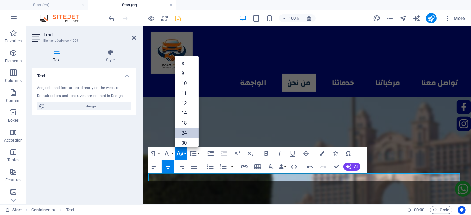
click at [191, 137] on link "24" at bounding box center [187, 133] width 24 height 10
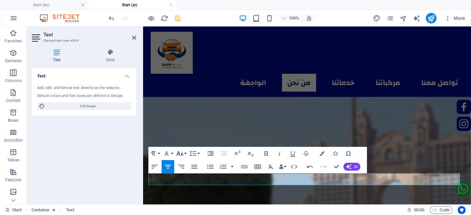
click at [183, 150] on icon "button" at bounding box center [180, 154] width 8 height 8
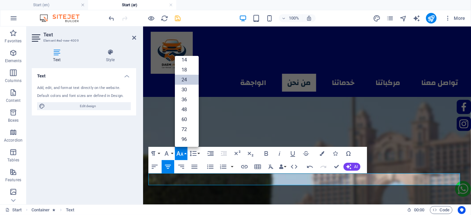
scroll to position [53, 0]
click at [179, 95] on link "36" at bounding box center [187, 100] width 24 height 10
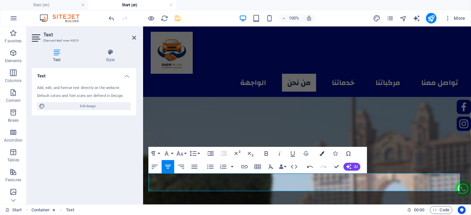
click at [323, 155] on icon "button" at bounding box center [322, 153] width 5 height 5
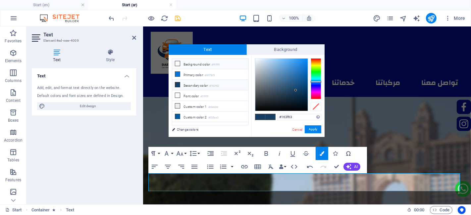
click at [211, 64] on li "Background color #ffffff" at bounding box center [210, 64] width 76 height 11
type input "#ffffff"
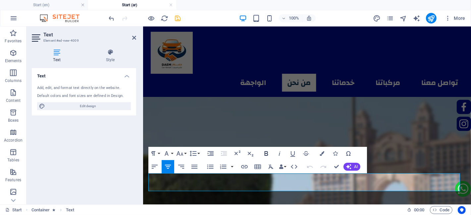
click at [265, 151] on icon "button" at bounding box center [266, 154] width 8 height 8
click at [323, 152] on icon "button" at bounding box center [322, 153] width 5 height 5
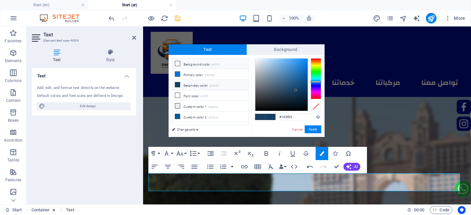
click at [196, 68] on li "Background color #ffffff" at bounding box center [210, 64] width 76 height 11
type input "#ffffff"
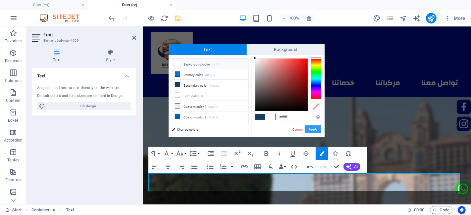
click at [306, 127] on button "Apply" at bounding box center [313, 130] width 17 height 8
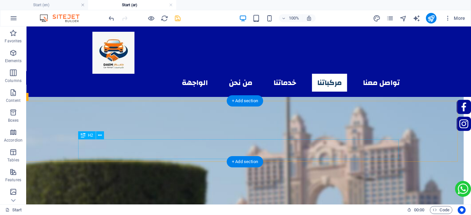
scroll to position [747, 7]
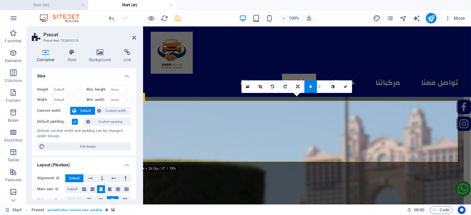
click at [62, 7] on h4 "Start (en)" at bounding box center [44, 4] width 88 height 7
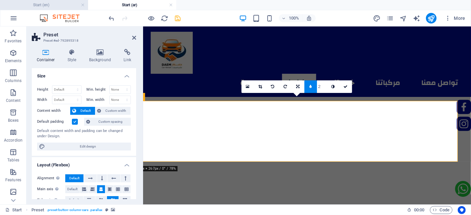
scroll to position [843, 0]
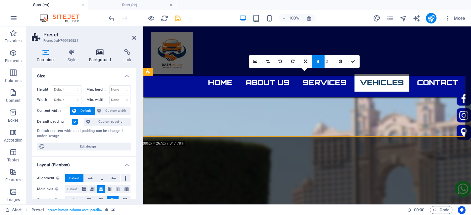
click at [98, 55] on icon at bounding box center [100, 52] width 32 height 7
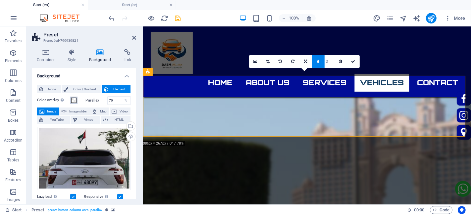
click at [73, 99] on span at bounding box center [73, 100] width 5 height 5
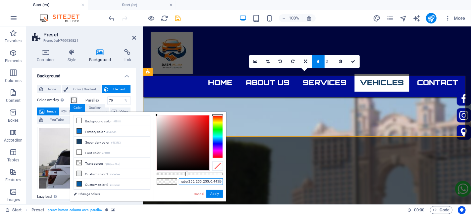
click at [185, 181] on input "rgba(255, 255, 255, 0.443)" at bounding box center [201, 181] width 44 height 7
click at [133, 8] on h4 "Start (ar)" at bounding box center [132, 4] width 88 height 7
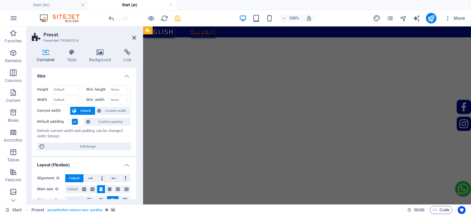
scroll to position [747, 0]
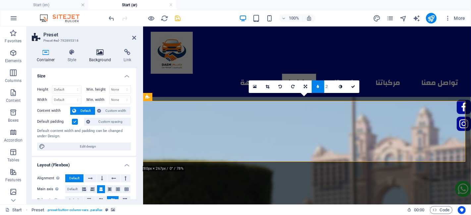
click at [92, 51] on icon at bounding box center [100, 52] width 32 height 7
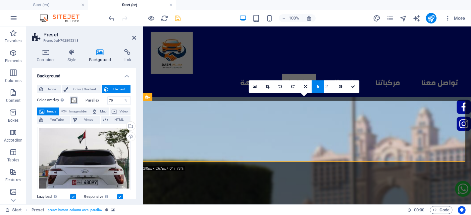
click at [77, 100] on div "Color overlay Places an overlay over the background to colorize it" at bounding box center [59, 100] width 45 height 8
click at [77, 99] on button "Color overlay Places an overlay over the background to colorize it" at bounding box center [73, 100] width 7 height 7
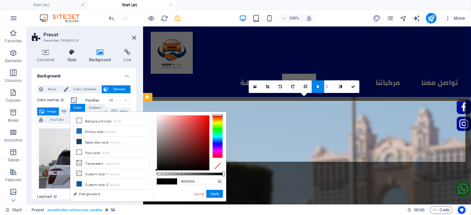
drag, startPoint x: 79, startPoint y: 46, endPoint x: 71, endPoint y: 52, distance: 9.9
click at [71, 52] on div "Container Style Background Link Size Height Default px rem % vh vw Min. height …" at bounding box center [83, 124] width 115 height 161
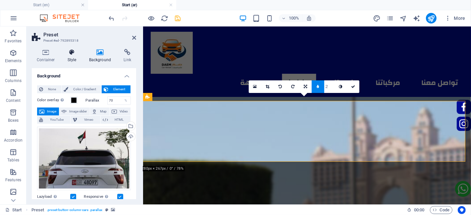
click at [71, 52] on icon at bounding box center [72, 52] width 19 height 7
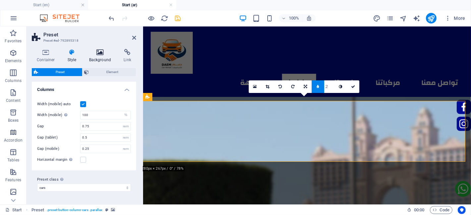
click at [99, 52] on icon at bounding box center [100, 52] width 32 height 7
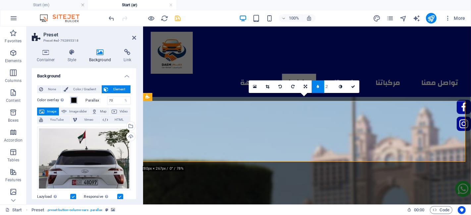
click at [76, 98] on div "Color overlay Places an overlay over the background to colorize it" at bounding box center [59, 100] width 45 height 8
click at [76, 98] on span at bounding box center [73, 100] width 5 height 5
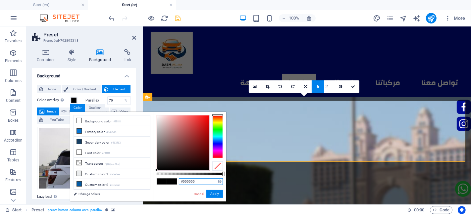
click at [188, 185] on input "#000000" at bounding box center [201, 181] width 44 height 7
paste input "rgba(255, 255, 255, 0.443)"
type input "rgba(255, 255, 255, 0.443)"
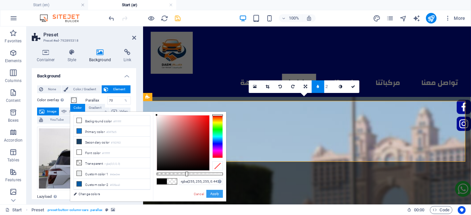
click at [221, 194] on button "Apply" at bounding box center [214, 194] width 17 height 8
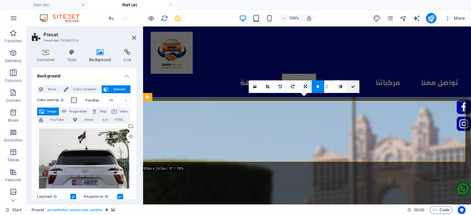
click at [356, 91] on link at bounding box center [353, 86] width 13 height 13
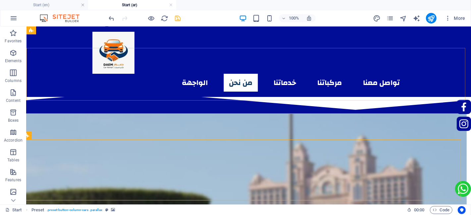
scroll to position [721, 4]
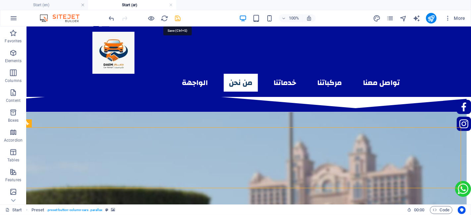
click at [179, 21] on icon "save" at bounding box center [178, 19] width 8 height 8
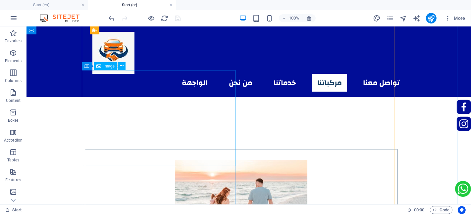
scroll to position [1198, 8]
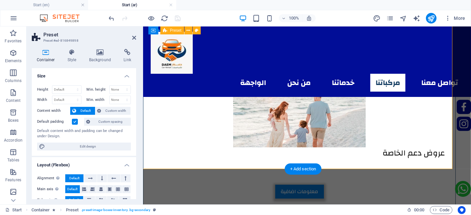
scroll to position [1197, 8]
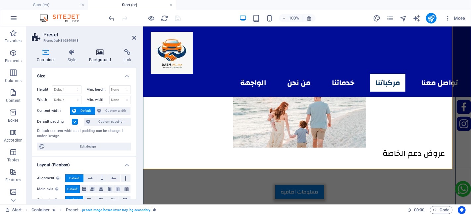
click at [103, 60] on h4 "Background" at bounding box center [101, 56] width 35 height 14
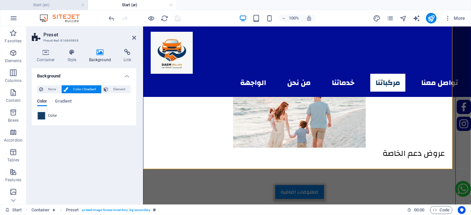
click at [62, 2] on h4 "Start (en)" at bounding box center [44, 4] width 88 height 7
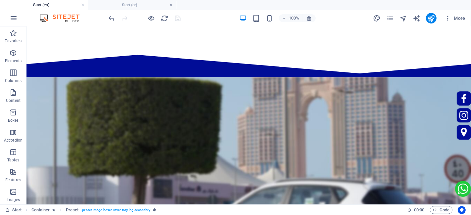
scroll to position [0, 0]
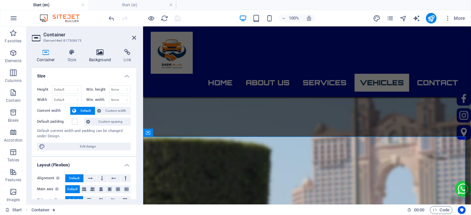
click at [93, 51] on icon at bounding box center [100, 52] width 32 height 7
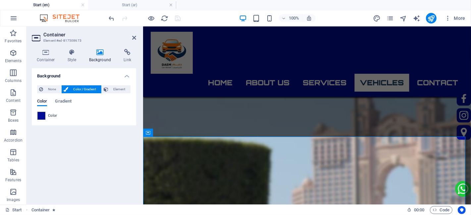
click at [43, 115] on span at bounding box center [41, 115] width 7 height 7
type input "#010d97"
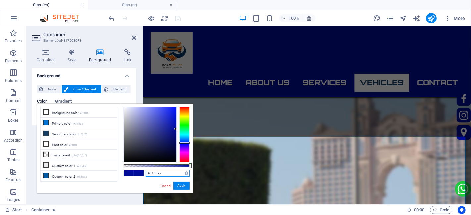
click at [162, 173] on input "#010d97" at bounding box center [168, 173] width 44 height 7
click at [122, 1] on h4 "Start (ar)" at bounding box center [132, 4] width 88 height 7
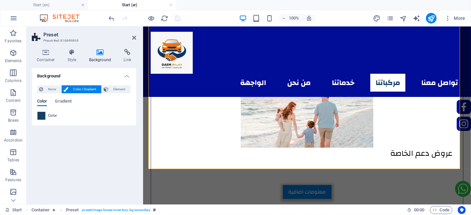
drag, startPoint x: 45, startPoint y: 111, endPoint x: 38, endPoint y: 115, distance: 8.4
click at [38, 115] on div "Color" at bounding box center [83, 116] width 93 height 8
click at [38, 115] on span at bounding box center [41, 115] width 7 height 7
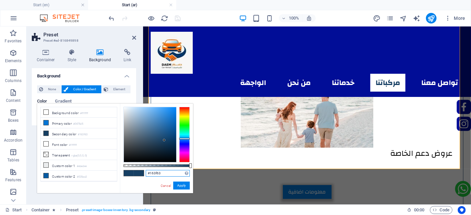
click at [163, 176] on input "#163f63" at bounding box center [168, 173] width 44 height 7
paste input "010d97"
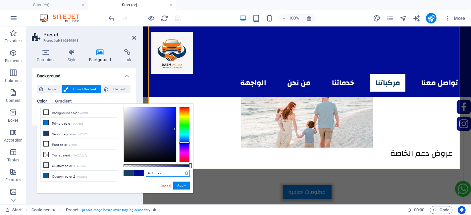
type input "#010d97"
click at [179, 186] on button "Apply" at bounding box center [181, 186] width 17 height 8
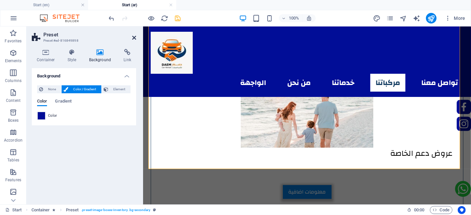
click at [133, 37] on icon at bounding box center [134, 37] width 4 height 5
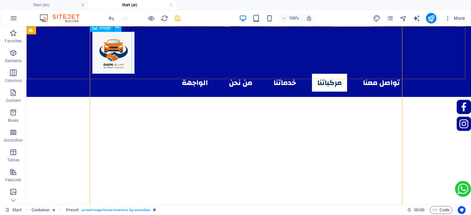
scroll to position [939, 0]
click at [176, 17] on icon "save" at bounding box center [178, 19] width 8 height 8
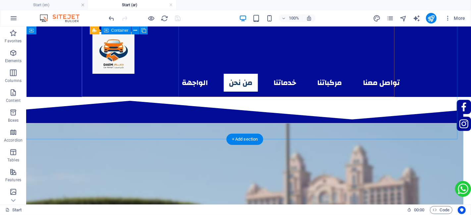
scroll to position [705, 8]
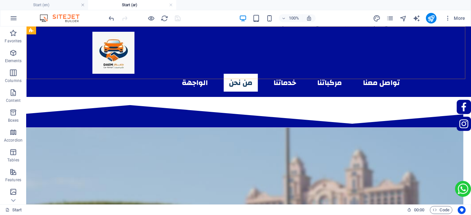
click at [63, 55] on div "الواجهة من نحن خدماتنا مركباتنا تواصل معنا" at bounding box center [248, 61] width 444 height 71
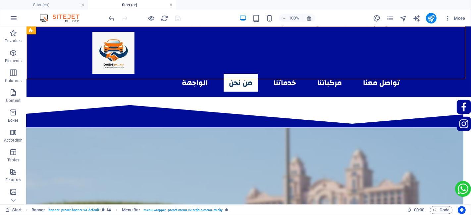
click at [63, 55] on div "الواجهة من نحن خدماتنا مركباتنا تواصل معنا" at bounding box center [248, 61] width 444 height 71
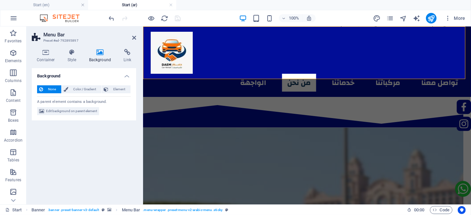
click at [63, 55] on icon at bounding box center [72, 52] width 19 height 7
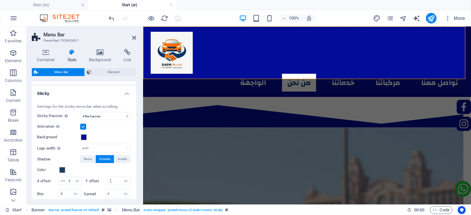
scroll to position [192, 0]
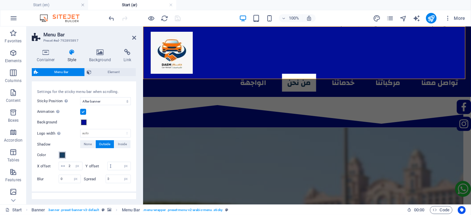
click at [64, 152] on button "Color" at bounding box center [62, 155] width 7 height 7
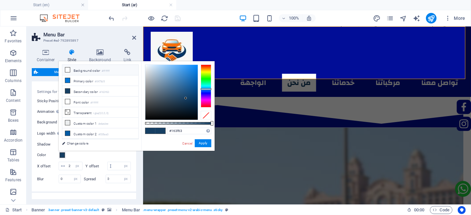
click at [98, 73] on li "Background color #ffffff" at bounding box center [100, 70] width 76 height 11
type input "#ffffff"
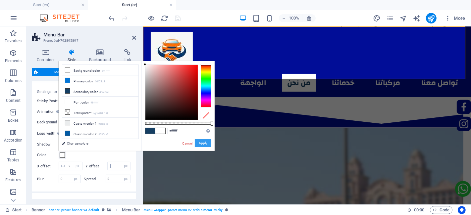
click at [201, 141] on button "Apply" at bounding box center [203, 143] width 17 height 8
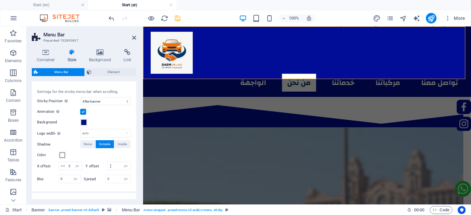
click at [137, 37] on aside "Menu Bar Preset #ed-792895897 Container Style Background Link Size Height Defau…" at bounding box center [84, 115] width 117 height 178
click at [136, 37] on icon at bounding box center [134, 37] width 4 height 5
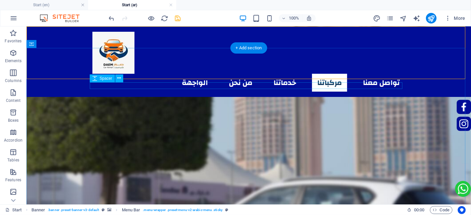
scroll to position [862, 0]
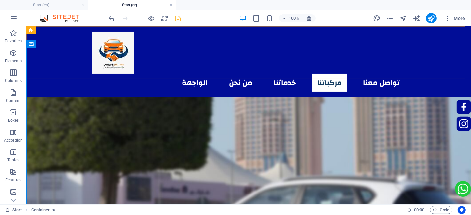
click at [68, 65] on div "الواجهة من نحن خدماتنا مركباتنا تواصل معنا" at bounding box center [248, 61] width 444 height 71
select select "rem"
select select "sticky_banner"
select select "px"
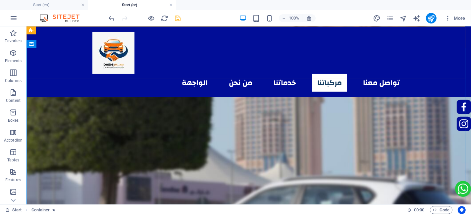
select select "px"
select select "hover_box_horizontal"
select select "px"
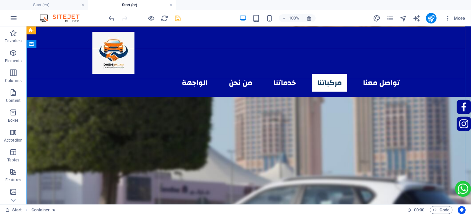
select select "rem"
select select "px"
select select "900"
select select "px"
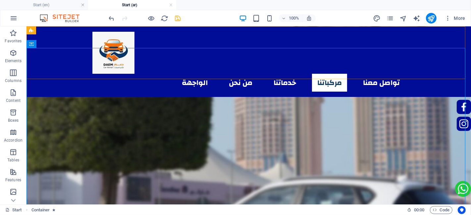
select select "preset-menu-v2-arabic-menu"
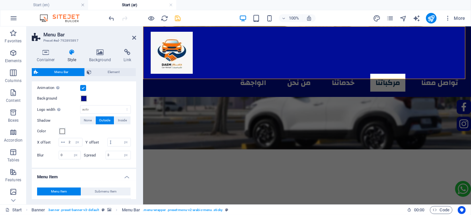
scroll to position [216, 0]
click at [118, 159] on input "0" at bounding box center [118, 155] width 25 height 8
type input "3"
click at [133, 34] on h2 "Menu Bar" at bounding box center [89, 35] width 93 height 6
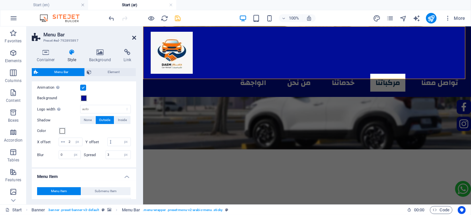
click at [133, 36] on icon at bounding box center [134, 37] width 4 height 5
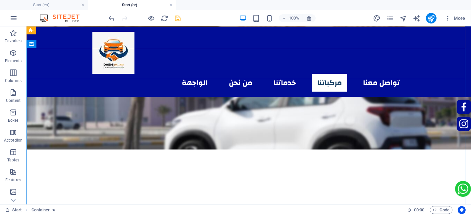
click at [63, 76] on div "الواجهة من نحن خدماتنا مركباتنا تواصل معنا" at bounding box center [248, 61] width 444 height 71
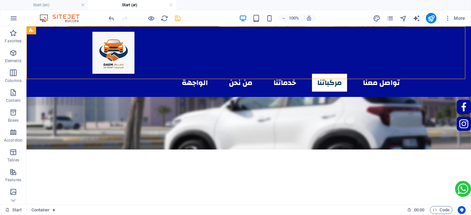
click at [63, 76] on div "الواجهة من نحن خدماتنا مركباتنا تواصل معنا" at bounding box center [248, 61] width 444 height 71
select select "rem"
select select "sticky_banner"
select select "px"
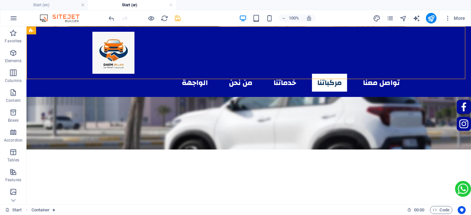
select select "px"
select select "hover_box_horizontal"
select select "px"
select select "rem"
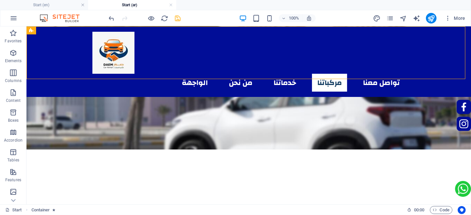
select select "rem"
select select "px"
select select "900"
select select "px"
select select "preset-menu-v2-arabic-menu"
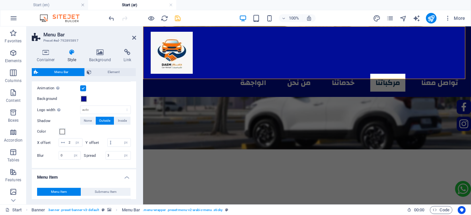
scroll to position [215, 0]
click at [114, 147] on input "number" at bounding box center [122, 143] width 17 height 8
type input "2"
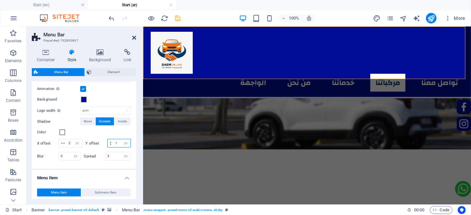
type input "1"
click at [133, 36] on icon at bounding box center [134, 37] width 4 height 5
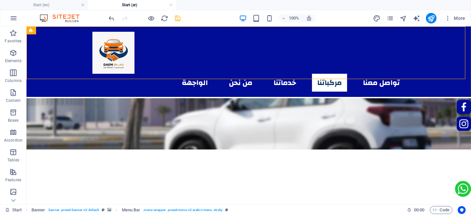
click at [72, 70] on div "الواجهة من نحن خدماتنا مركباتنا تواصل معنا" at bounding box center [248, 61] width 444 height 71
select select "rem"
select select "sticky_banner"
select select "px"
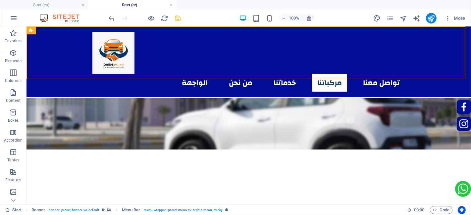
select select "px"
select select "hover_box_horizontal"
select select "px"
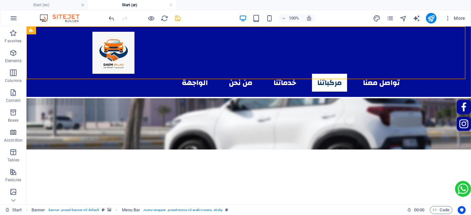
select select "rem"
select select "px"
select select "900"
select select "px"
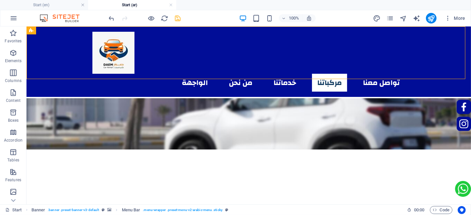
select select "preset-menu-v2-arabic-menu"
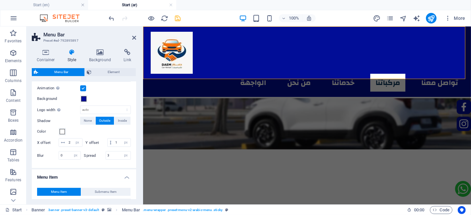
scroll to position [217, 0]
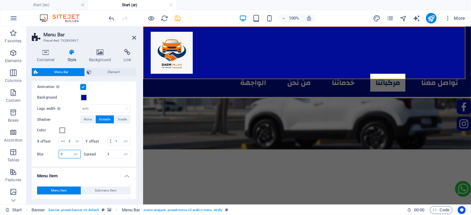
click at [64, 158] on input "0" at bounding box center [70, 154] width 22 height 8
click at [64, 158] on input "2" at bounding box center [70, 154] width 22 height 8
type input "2"
click at [136, 40] on header "Menu Bar Preset #ed-792895897" at bounding box center [84, 34] width 104 height 17
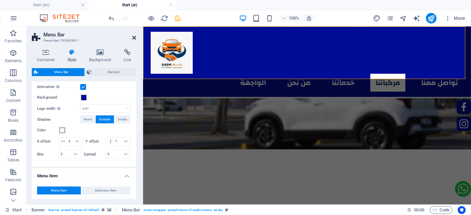
click at [135, 39] on icon at bounding box center [134, 37] width 4 height 5
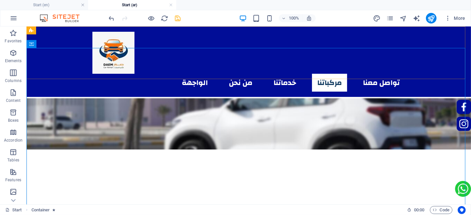
click at [69, 74] on div "الواجهة من نحن خدماتنا مركباتنا تواصل معنا" at bounding box center [248, 61] width 444 height 71
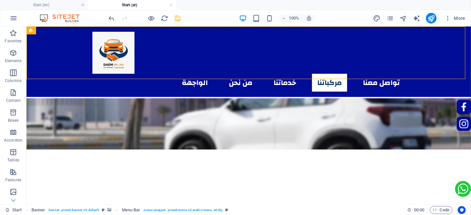
click at [69, 74] on div "الواجهة من نحن خدماتنا مركباتنا تواصل معنا" at bounding box center [248, 61] width 444 height 71
select select "rem"
select select "sticky_banner"
select select "px"
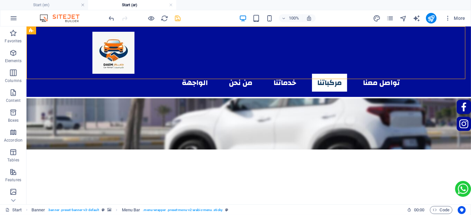
select select "px"
select select "hover_box_horizontal"
select select "px"
select select "rem"
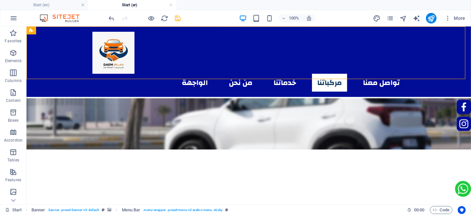
select select "rem"
select select "px"
select select "900"
select select "px"
select select "preset-menu-v2-arabic-menu"
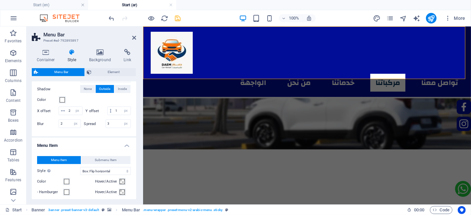
scroll to position [244, 0]
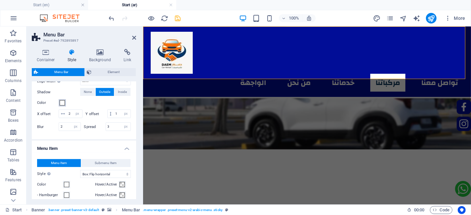
click at [63, 103] on span at bounding box center [62, 102] width 5 height 5
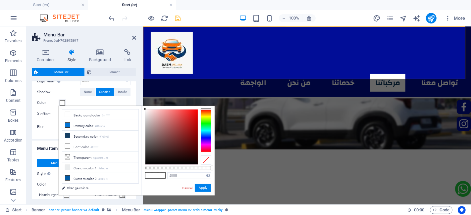
type input "rgba(255, 255, 255, 0.477)"
click at [176, 169] on div at bounding box center [178, 168] width 66 height 3
click at [200, 190] on button "Apply" at bounding box center [203, 188] width 17 height 8
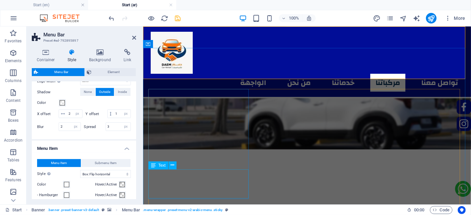
drag, startPoint x: 343, startPoint y: 216, endPoint x: 200, endPoint y: 189, distance: 145.5
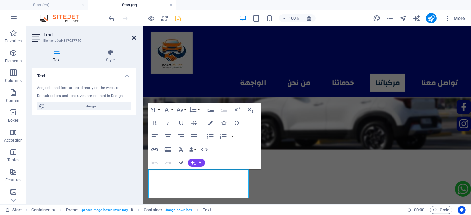
click at [136, 37] on icon at bounding box center [134, 37] width 4 height 5
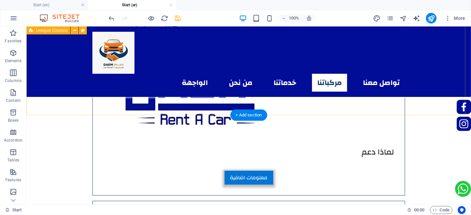
scroll to position [1723, 0]
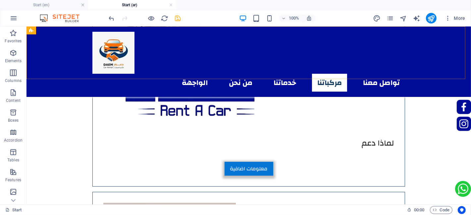
click at [70, 74] on div "الواجهة من نحن خدماتنا مركباتنا تواصل معنا" at bounding box center [248, 61] width 444 height 71
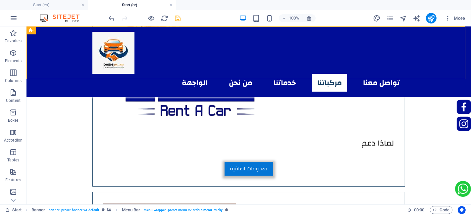
click at [70, 74] on div "الواجهة من نحن خدماتنا مركباتنا تواصل معنا" at bounding box center [248, 61] width 444 height 71
select select "rem"
select select "sticky_banner"
select select "px"
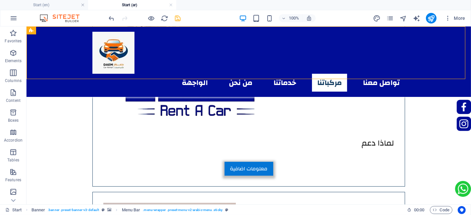
select select "px"
select select "hover_box_horizontal"
select select "px"
select select "rem"
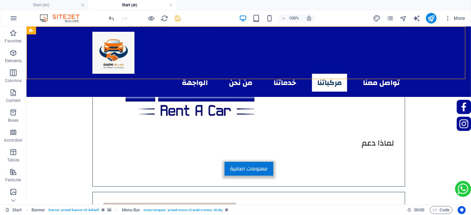
select select "rem"
select select "px"
select select "900"
select select "px"
select select "preset-menu-v2-arabic-menu"
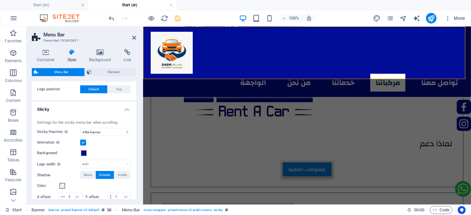
scroll to position [190, 0]
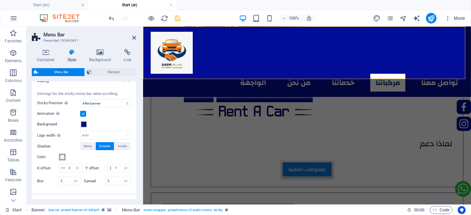
click at [61, 156] on span at bounding box center [62, 157] width 5 height 5
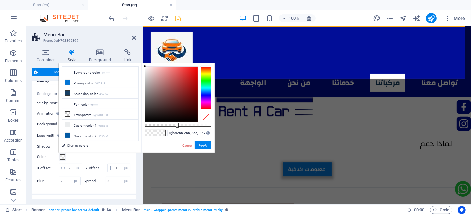
click at [179, 123] on div "rgba(255, 255, 255, 0.477) Supported formats #0852ed rgb(8, 82, 237) rgba(8, 82…" at bounding box center [177, 156] width 73 height 186
type input "rgba(255, 255, 255, 0.512)"
click at [179, 125] on div at bounding box center [178, 125] width 66 height 3
click at [197, 144] on button "Apply" at bounding box center [203, 145] width 17 height 8
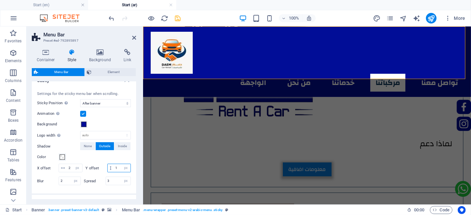
click at [114, 172] on input "1" at bounding box center [122, 168] width 17 height 8
type input "1"
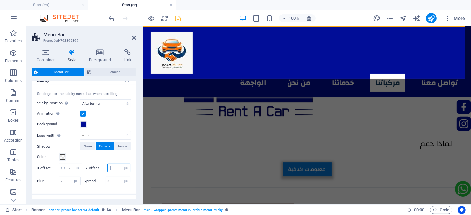
type input "2"
click at [133, 37] on icon at bounding box center [134, 37] width 4 height 5
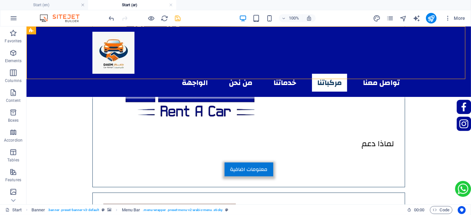
scroll to position [1723, 0]
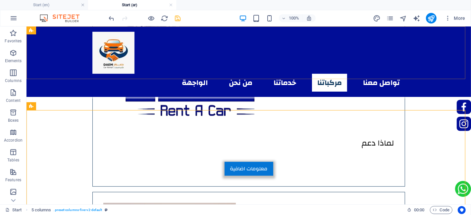
click at [54, 60] on div "الواجهة من نحن خدماتنا مركباتنا تواصل معنا" at bounding box center [248, 61] width 444 height 71
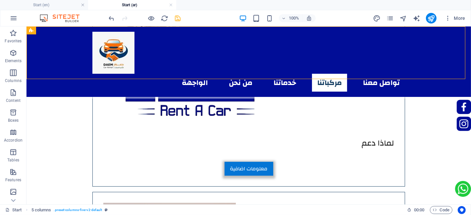
click at [54, 60] on div "الواجهة من نحن خدماتنا مركباتنا تواصل معنا" at bounding box center [248, 61] width 444 height 71
select select "rem"
select select "sticky_banner"
select select "px"
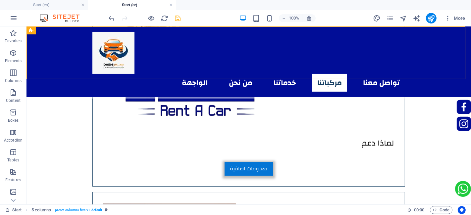
select select "px"
select select "hover_box_horizontal"
select select "px"
select select "rem"
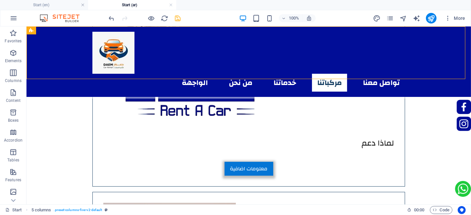
select select "rem"
select select "px"
select select "900"
select select "px"
select select "preset-menu-v2-arabic-menu"
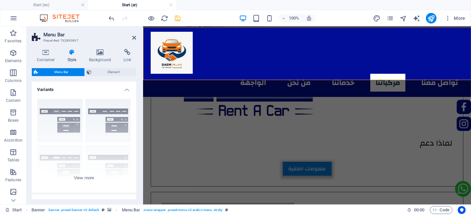
scroll to position [1722, 0]
type input "2"
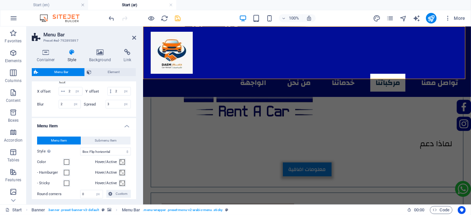
scroll to position [267, 0]
click at [110, 108] on input "3" at bounding box center [118, 104] width 25 height 8
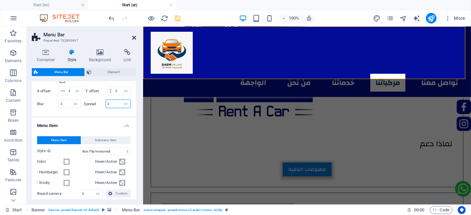
type input "2"
click at [133, 37] on icon at bounding box center [134, 37] width 4 height 5
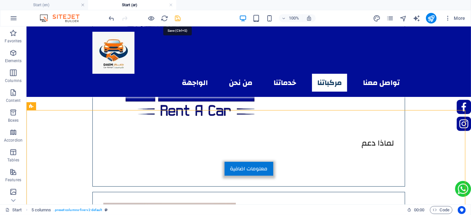
click at [176, 17] on icon "save" at bounding box center [178, 19] width 8 height 8
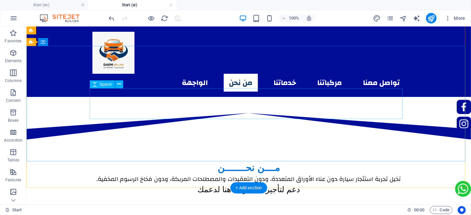
scroll to position [0, 0]
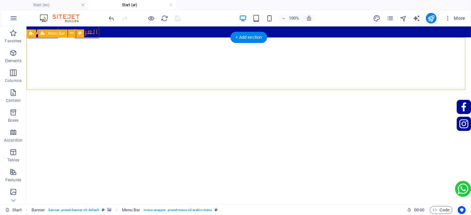
select select "rem"
select select "sticky_banner"
select select "px"
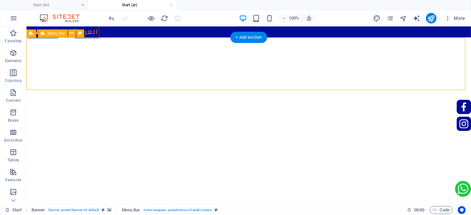
select select "px"
select select "hover_box_horizontal"
select select "px"
select select "rem"
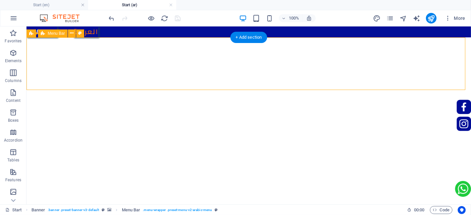
select select "rem"
select select "px"
select select "900"
select select "px"
select select "preset-menu-v2-arabic-menu"
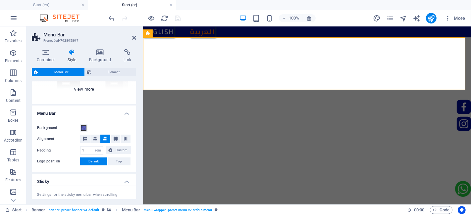
scroll to position [88, 0]
click at [136, 36] on aside "Menu Bar Preset #ed-792895897 Container Style Background Link Size Height Defau…" at bounding box center [84, 115] width 117 height 178
click at [133, 38] on icon at bounding box center [134, 37] width 4 height 5
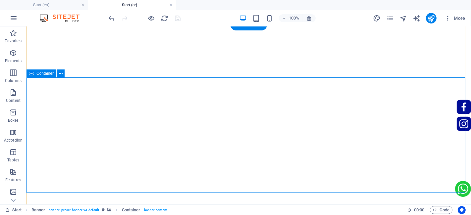
scroll to position [18, 0]
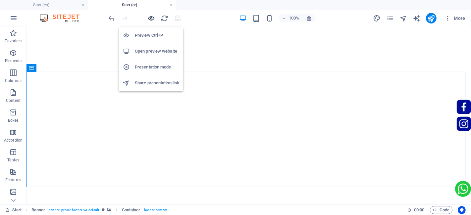
click at [153, 20] on icon "button" at bounding box center [152, 19] width 8 height 8
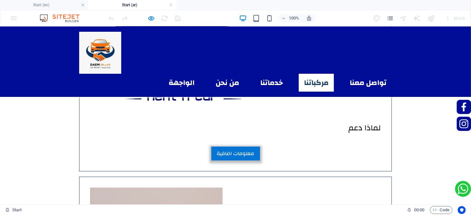
scroll to position [1734, 0]
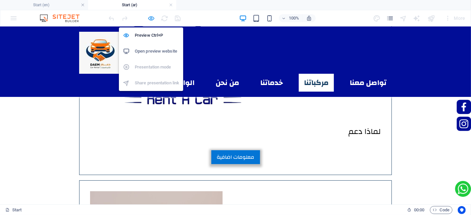
click at [148, 18] on icon "button" at bounding box center [152, 19] width 8 height 8
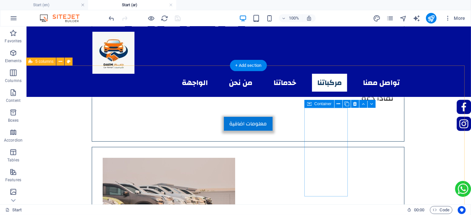
scroll to position [1767, 1]
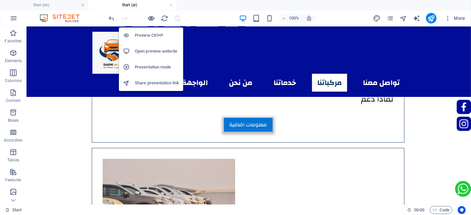
click at [151, 18] on icon "button" at bounding box center [152, 19] width 8 height 8
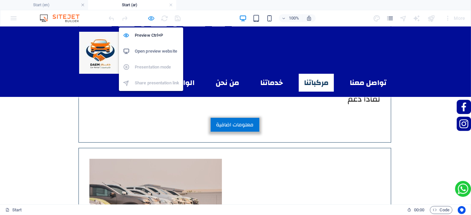
click at [151, 18] on icon "button" at bounding box center [152, 19] width 8 height 8
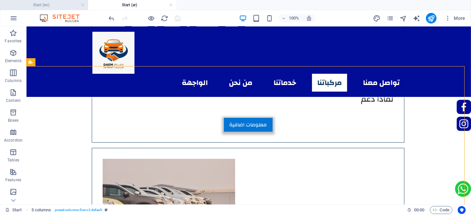
click at [66, 3] on h4 "Start (en)" at bounding box center [44, 4] width 88 height 7
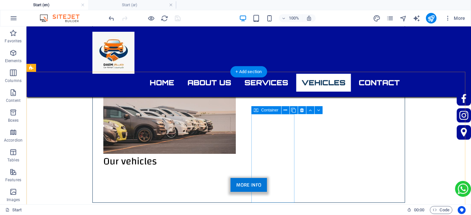
scroll to position [1959, 0]
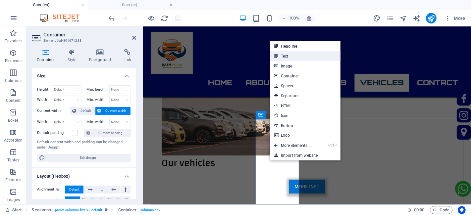
click at [307, 56] on link "Text" at bounding box center [305, 56] width 70 height 10
